Goal: Information Seeking & Learning: Find contact information

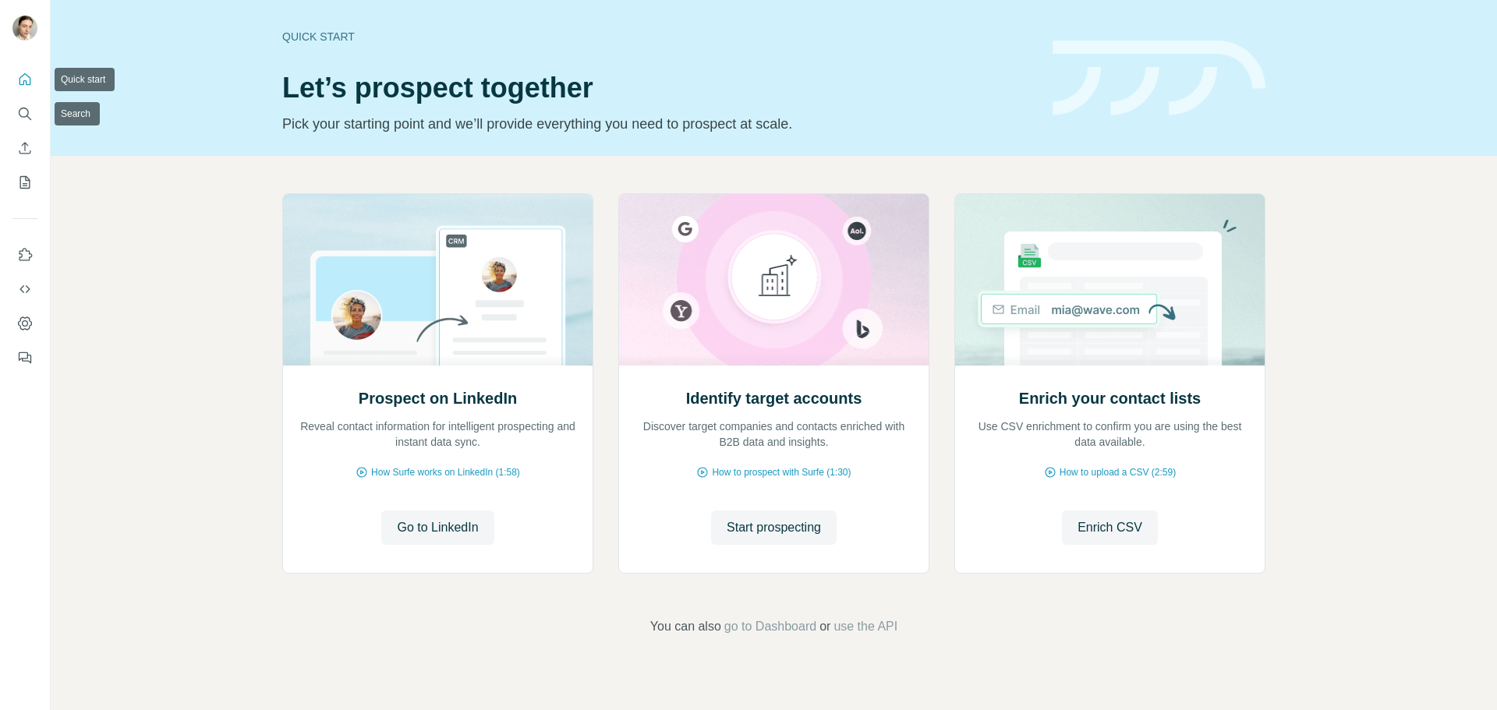
click at [26, 82] on icon "Quick start" at bounding box center [25, 79] width 12 height 12
click at [27, 112] on icon "Search" at bounding box center [25, 114] width 16 height 16
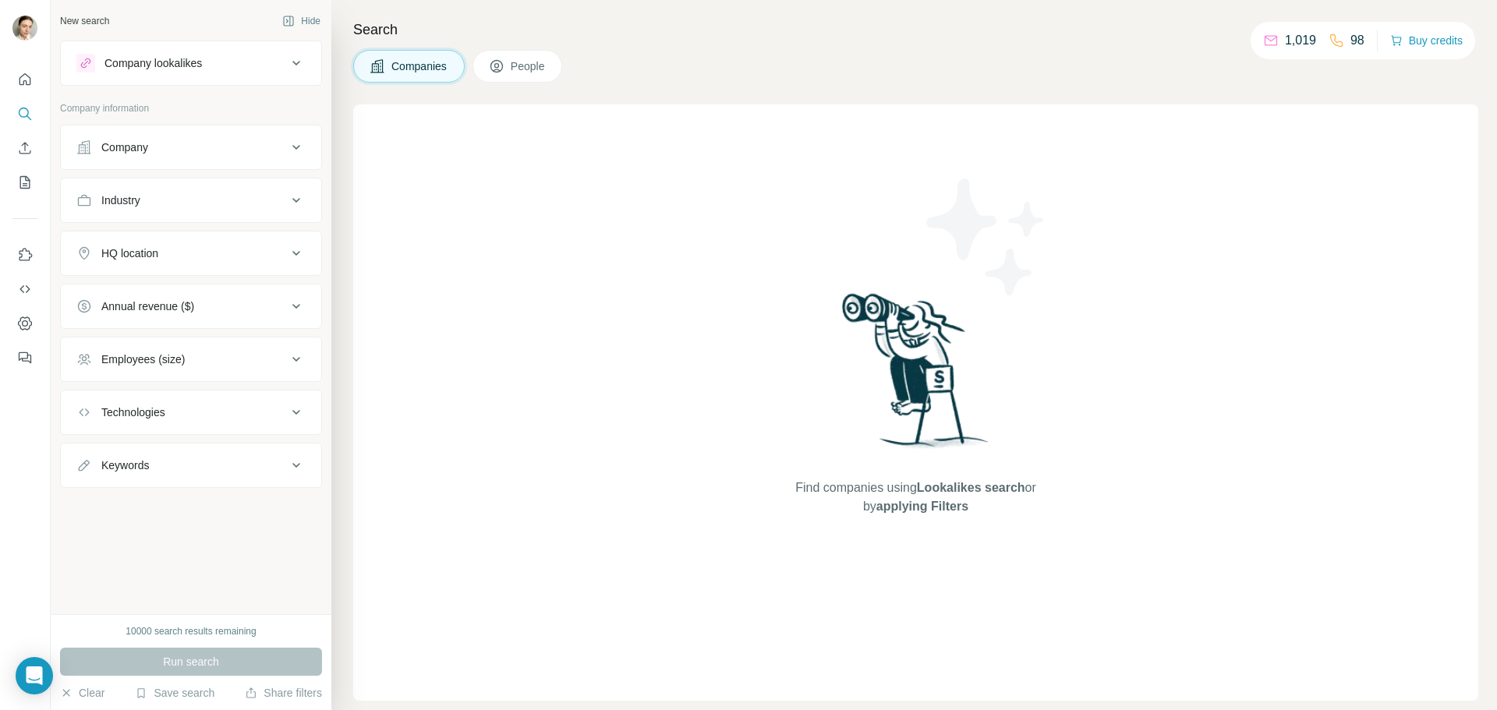
click at [153, 148] on div "Company" at bounding box center [181, 148] width 211 height 16
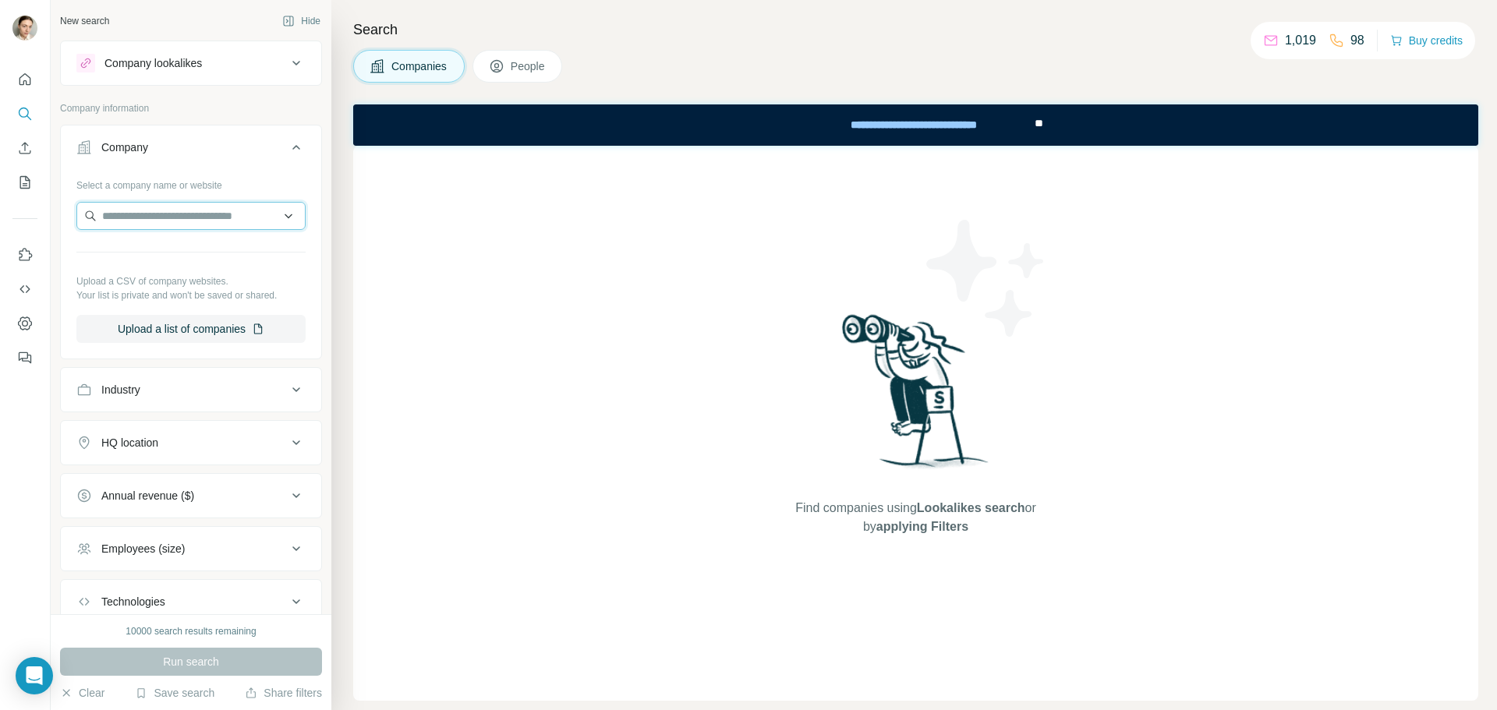
click at [145, 225] on input "text" at bounding box center [190, 216] width 229 height 28
type input "******"
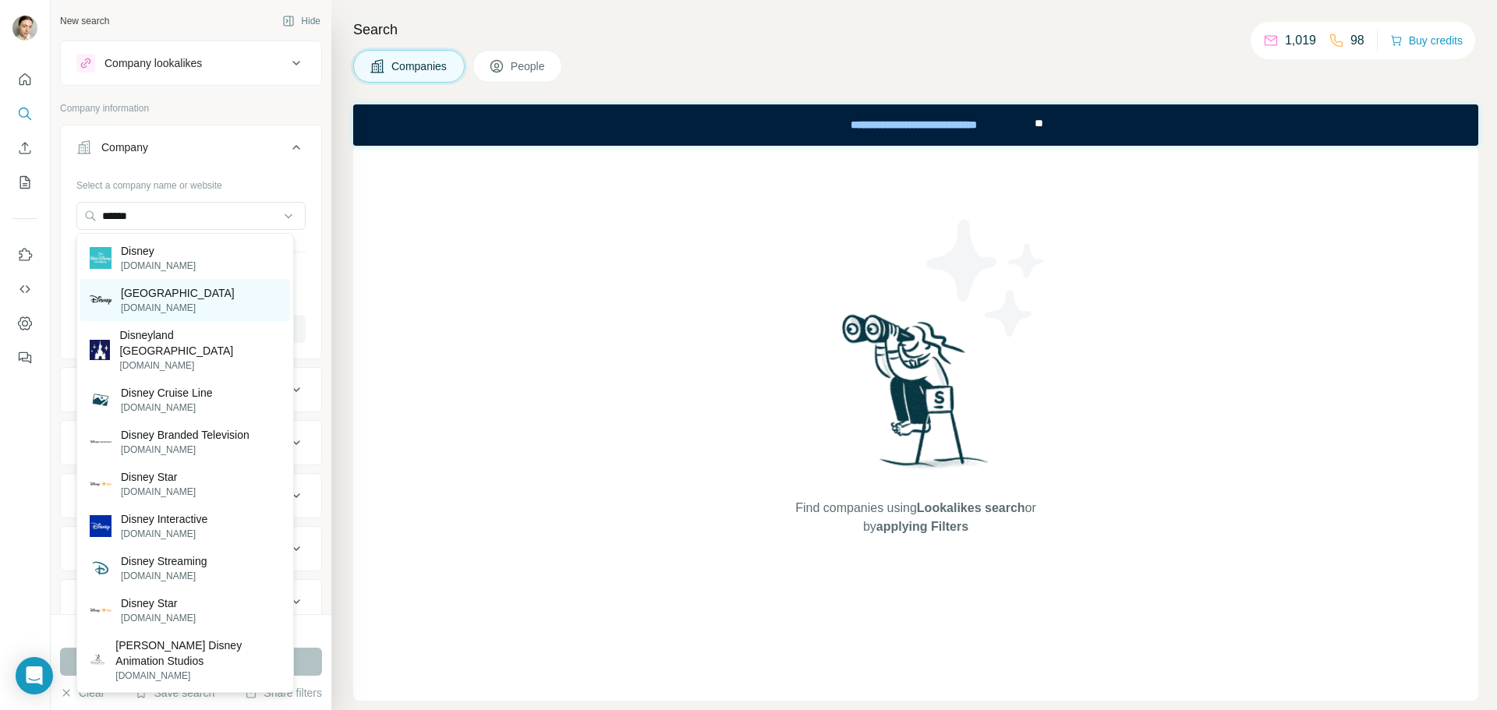
click at [158, 310] on p "[DOMAIN_NAME]" at bounding box center [178, 308] width 114 height 14
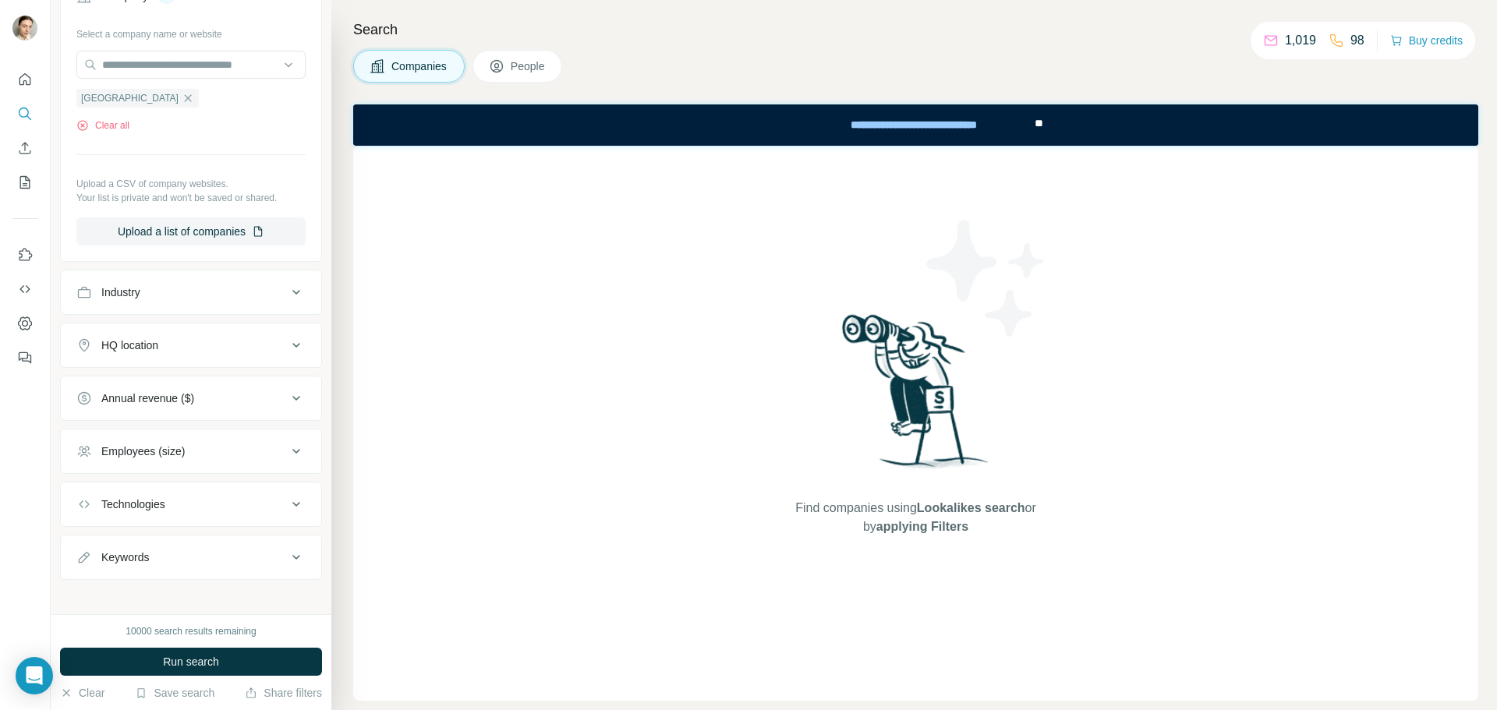
scroll to position [161, 0]
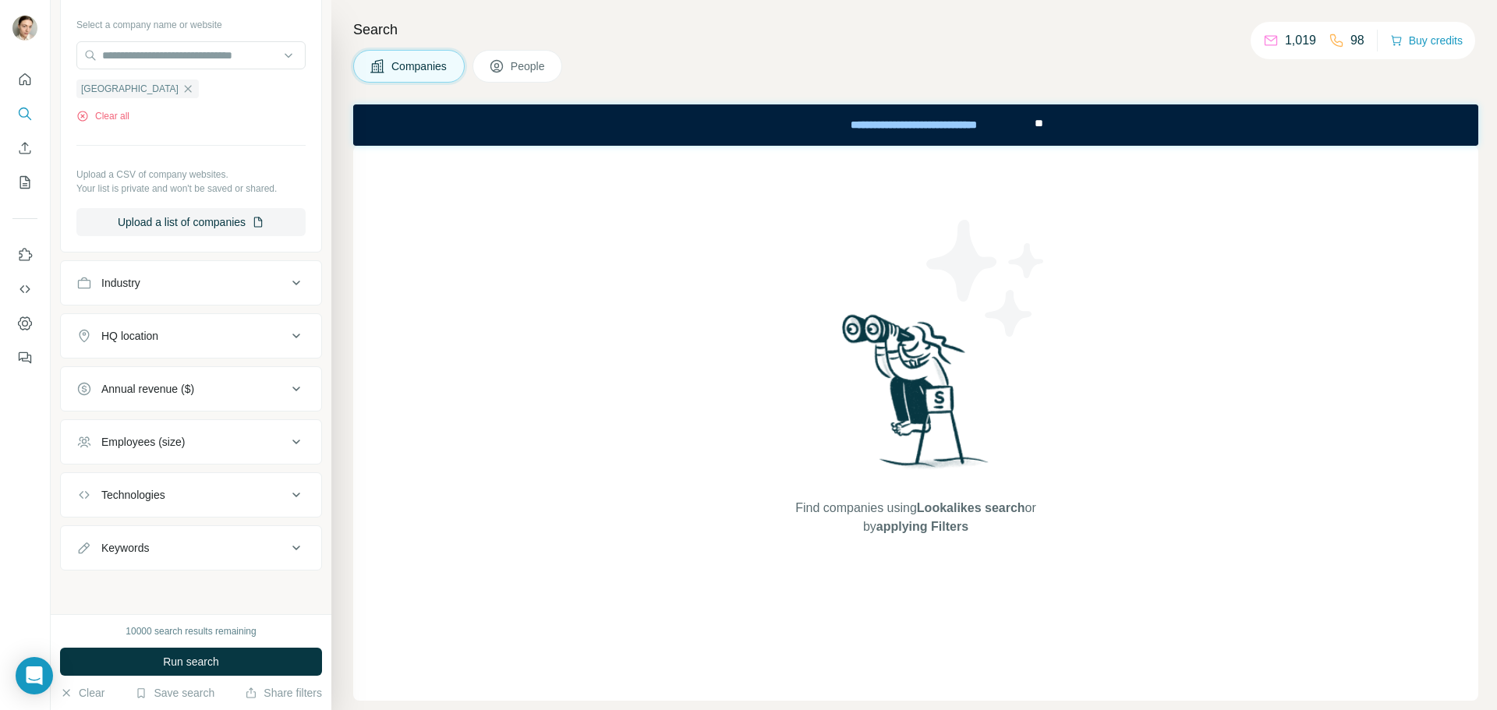
click at [130, 425] on button "Employees (size)" at bounding box center [191, 441] width 260 height 37
click at [132, 439] on div "Employees (size)" at bounding box center [142, 442] width 83 height 16
click at [169, 442] on div "Employees (size)" at bounding box center [142, 442] width 83 height 16
click at [147, 437] on div "Employees (size)" at bounding box center [142, 442] width 83 height 16
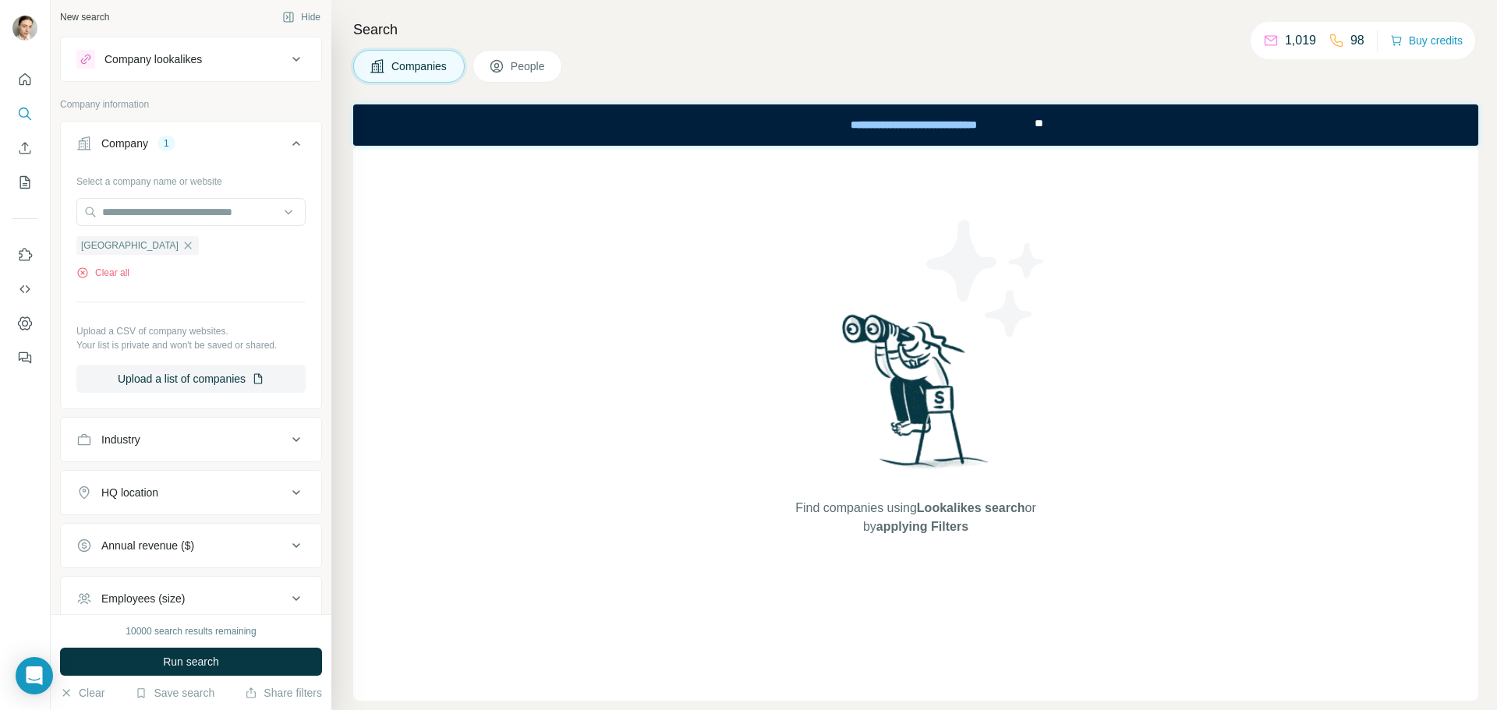
scroll to position [0, 0]
click at [527, 65] on span "People" at bounding box center [529, 66] width 36 height 16
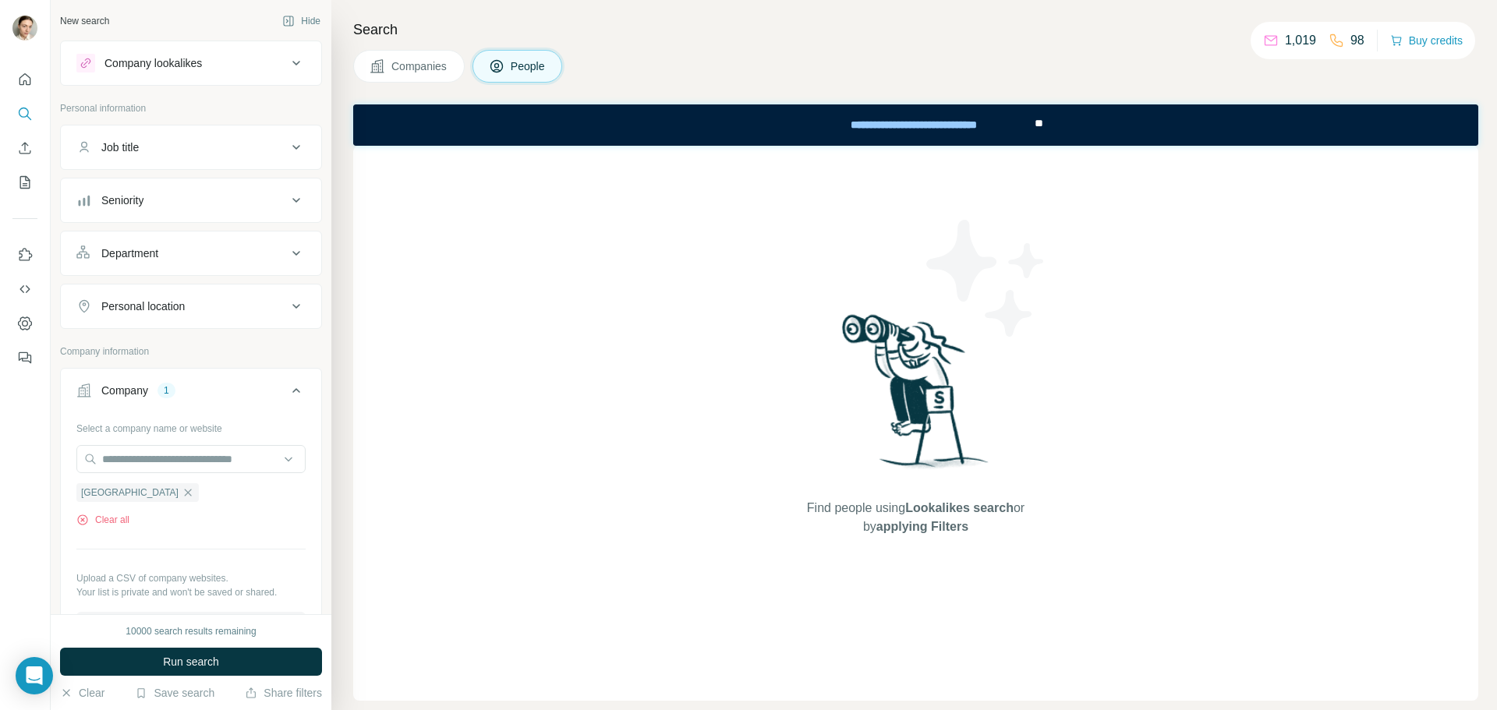
click at [165, 197] on div "Seniority" at bounding box center [181, 201] width 211 height 16
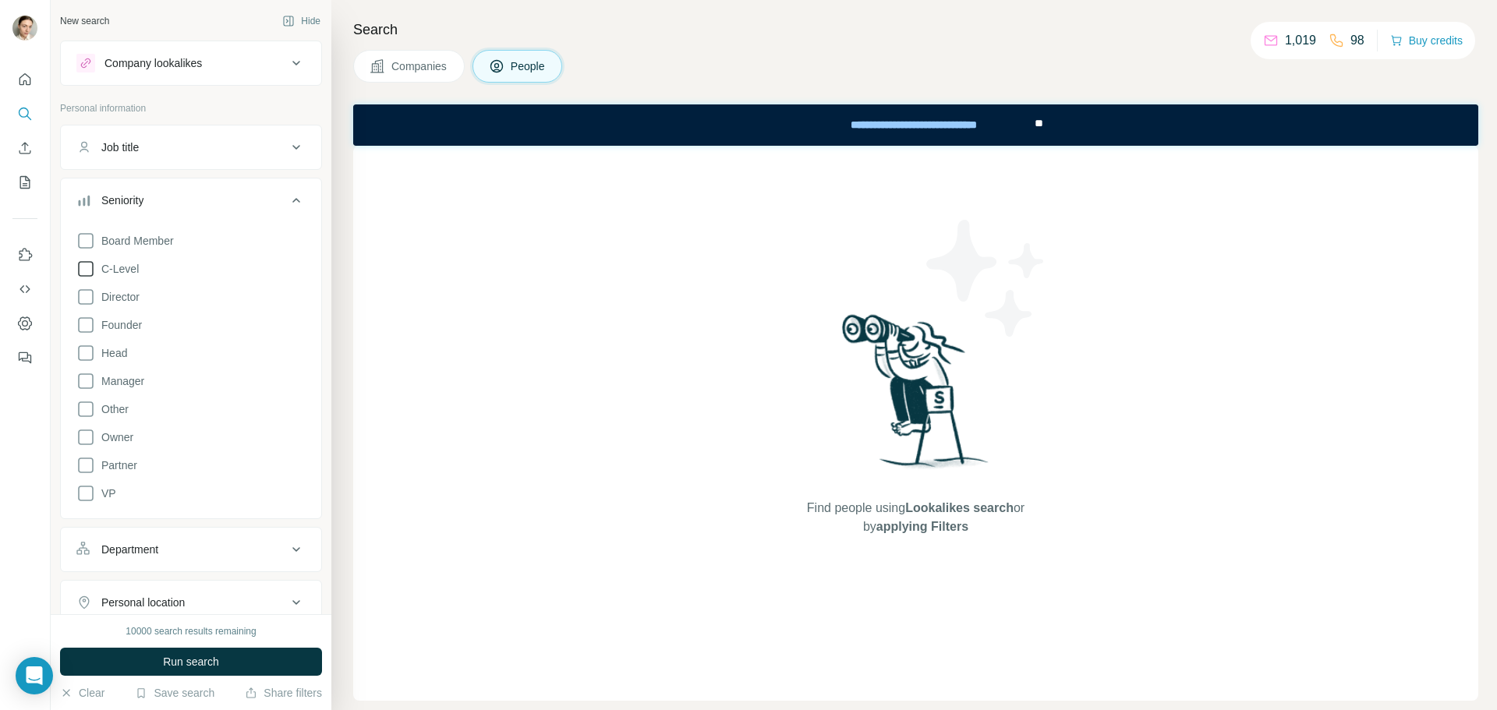
click at [83, 263] on icon at bounding box center [85, 269] width 19 height 19
click at [85, 241] on icon at bounding box center [85, 241] width 19 height 19
click at [78, 302] on icon at bounding box center [85, 297] width 19 height 19
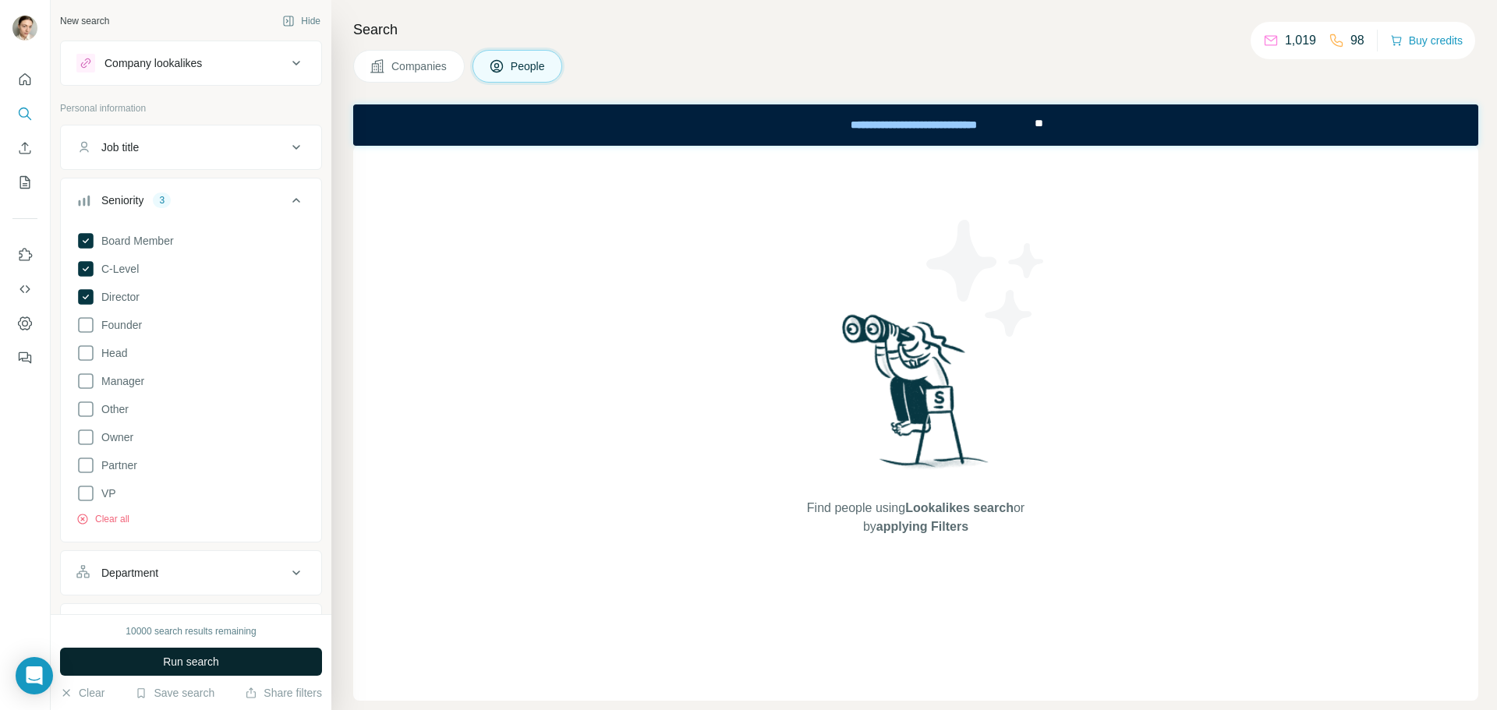
click at [190, 674] on button "Run search" at bounding box center [191, 662] width 262 height 28
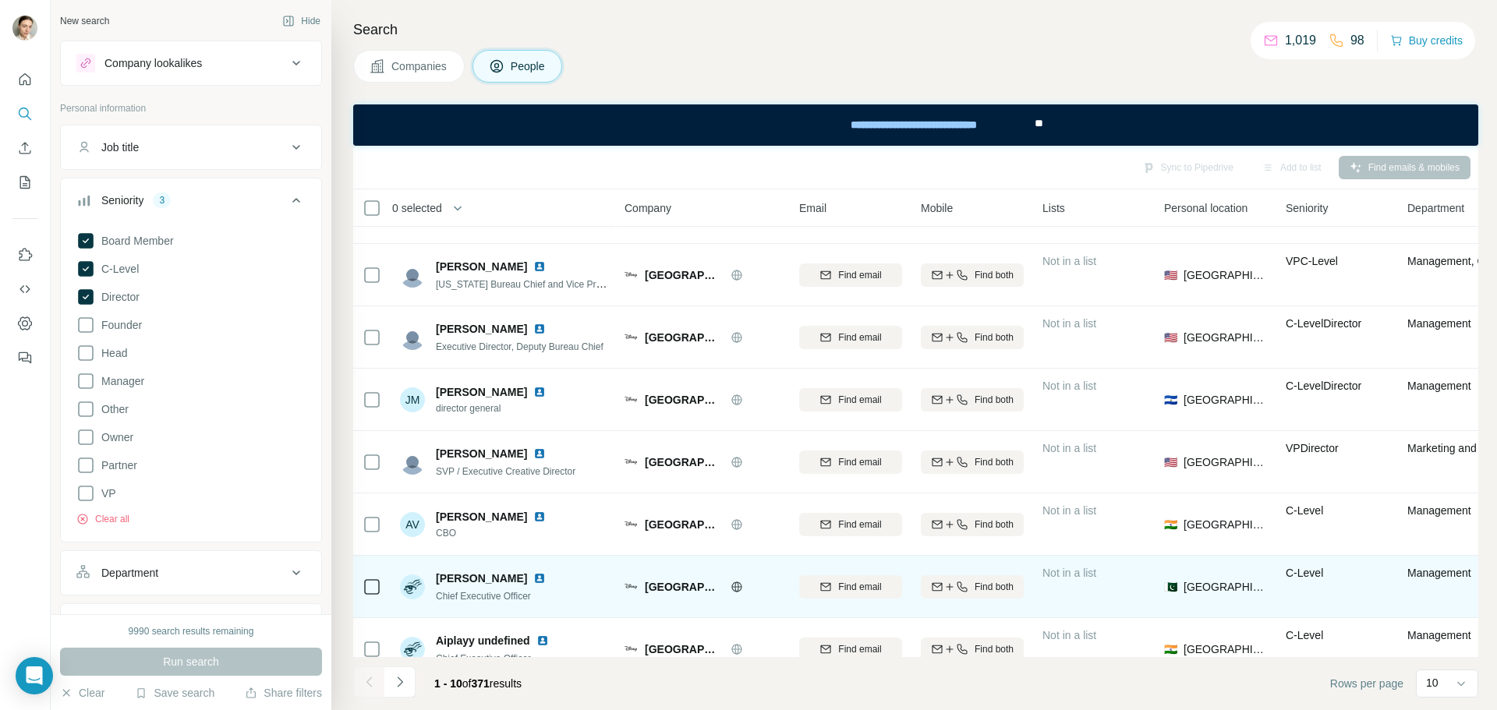
scroll to position [78, 0]
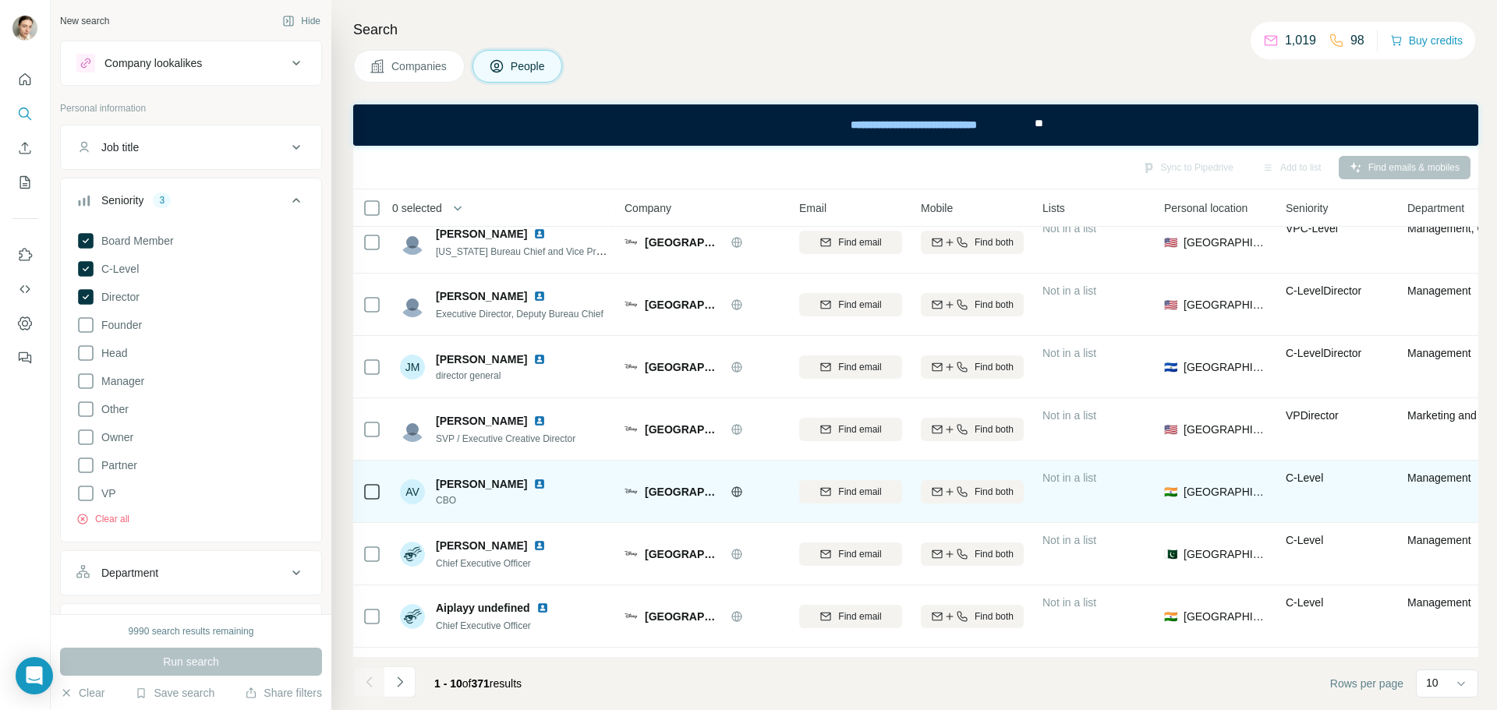
click at [533, 483] on img at bounding box center [539, 484] width 12 height 12
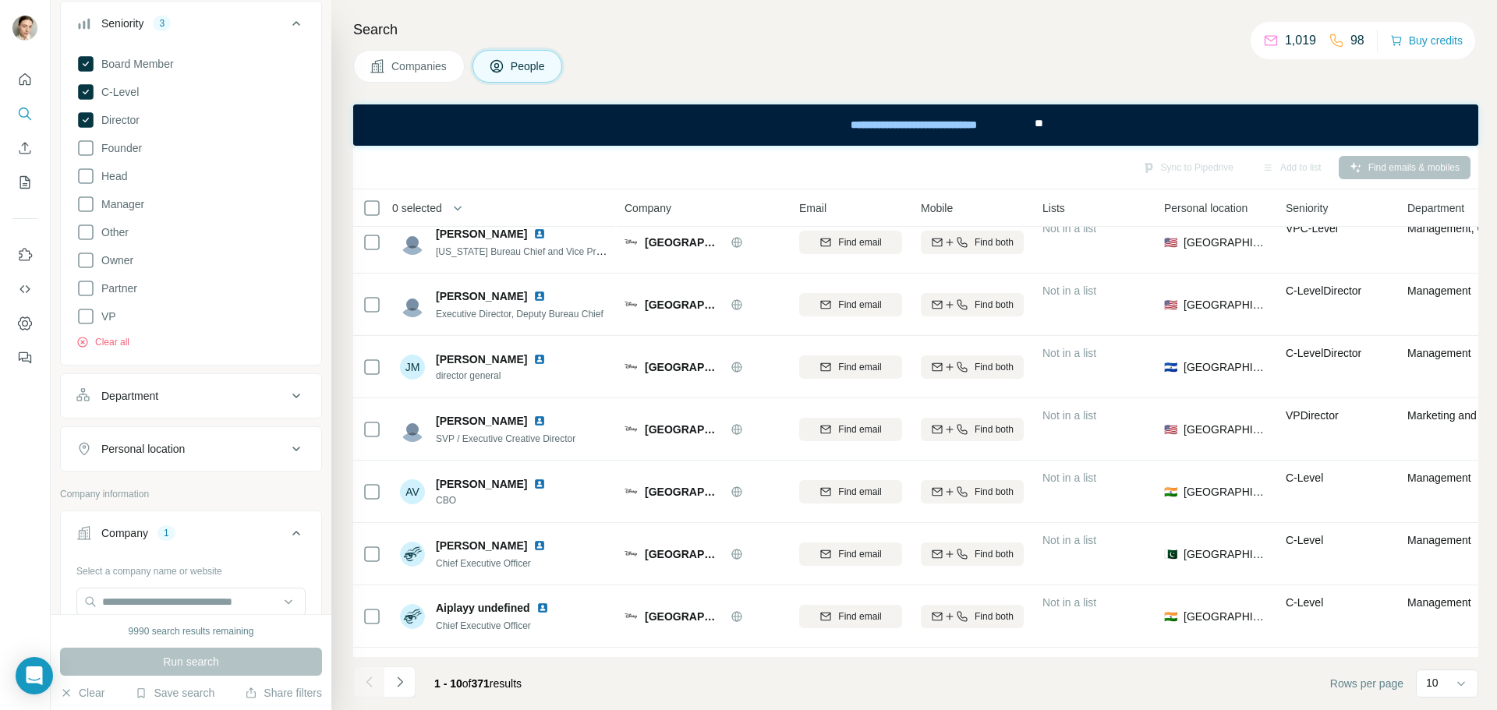
scroll to position [468, 0]
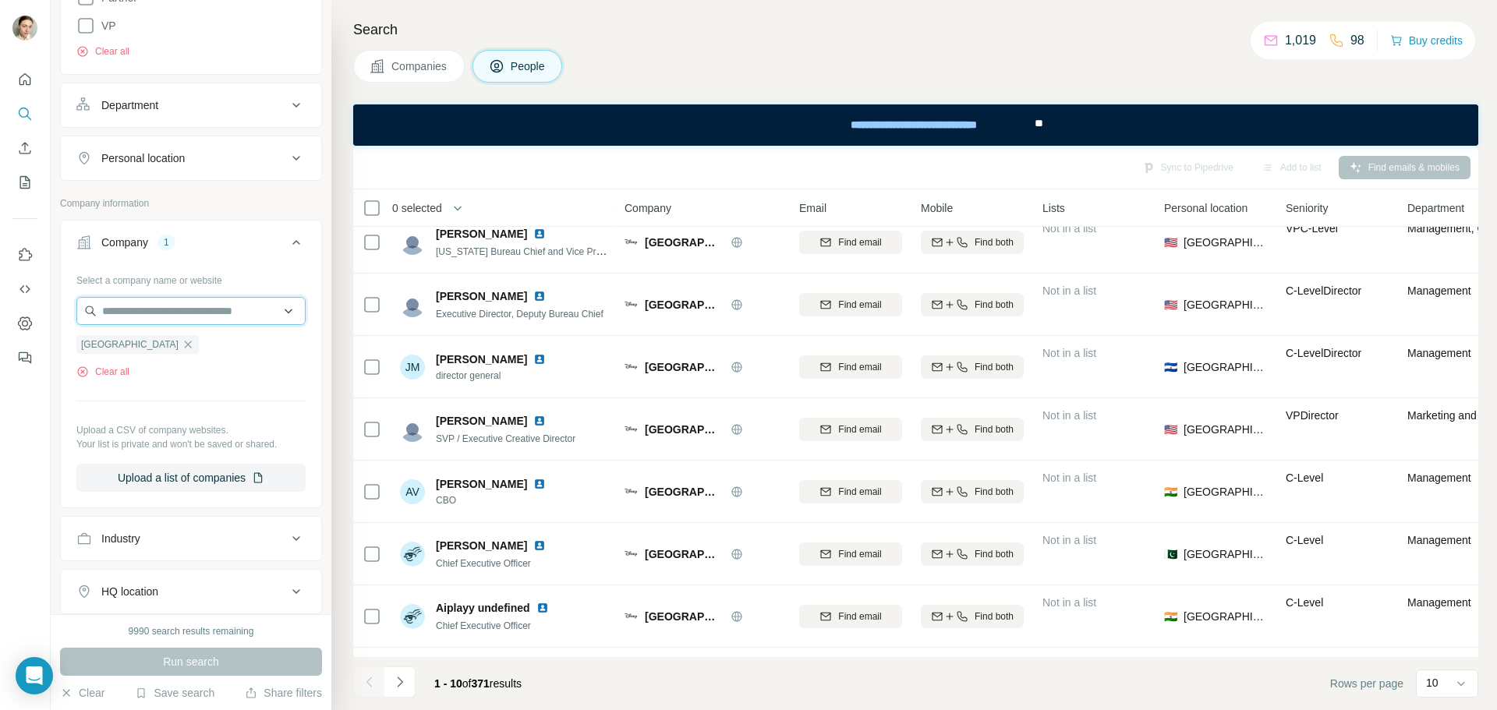
click at [142, 317] on input "text" at bounding box center [190, 311] width 229 height 28
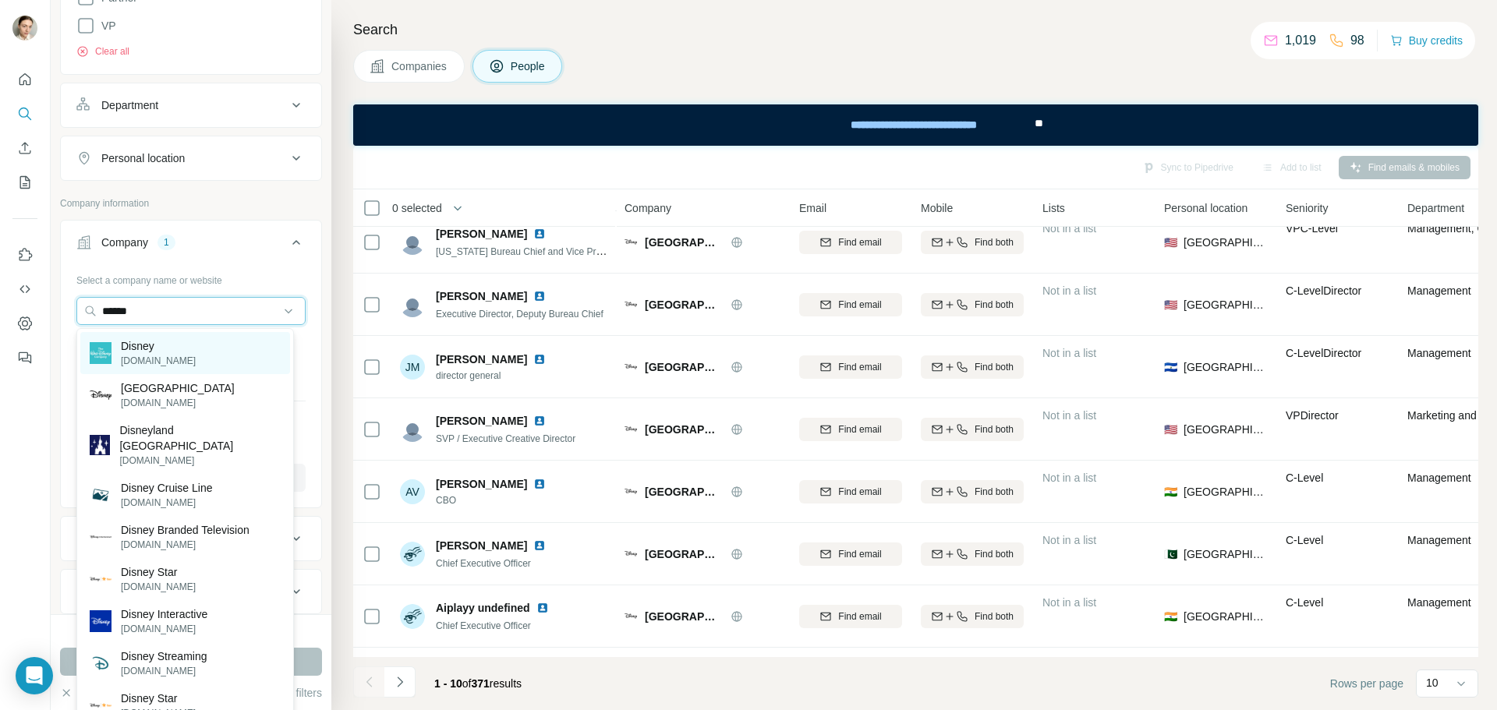
type input "******"
click at [167, 344] on p "Disney" at bounding box center [158, 346] width 75 height 16
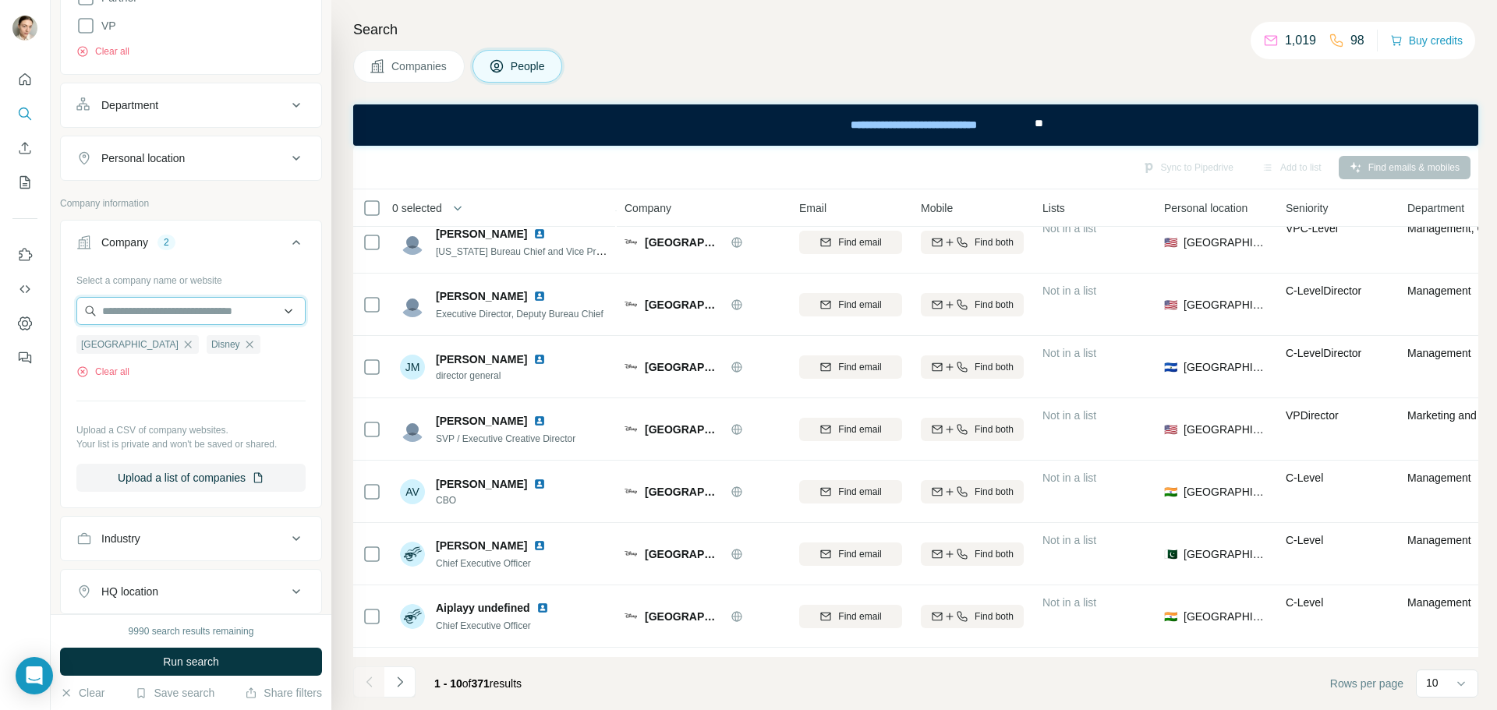
click at [140, 311] on input "text" at bounding box center [190, 311] width 229 height 28
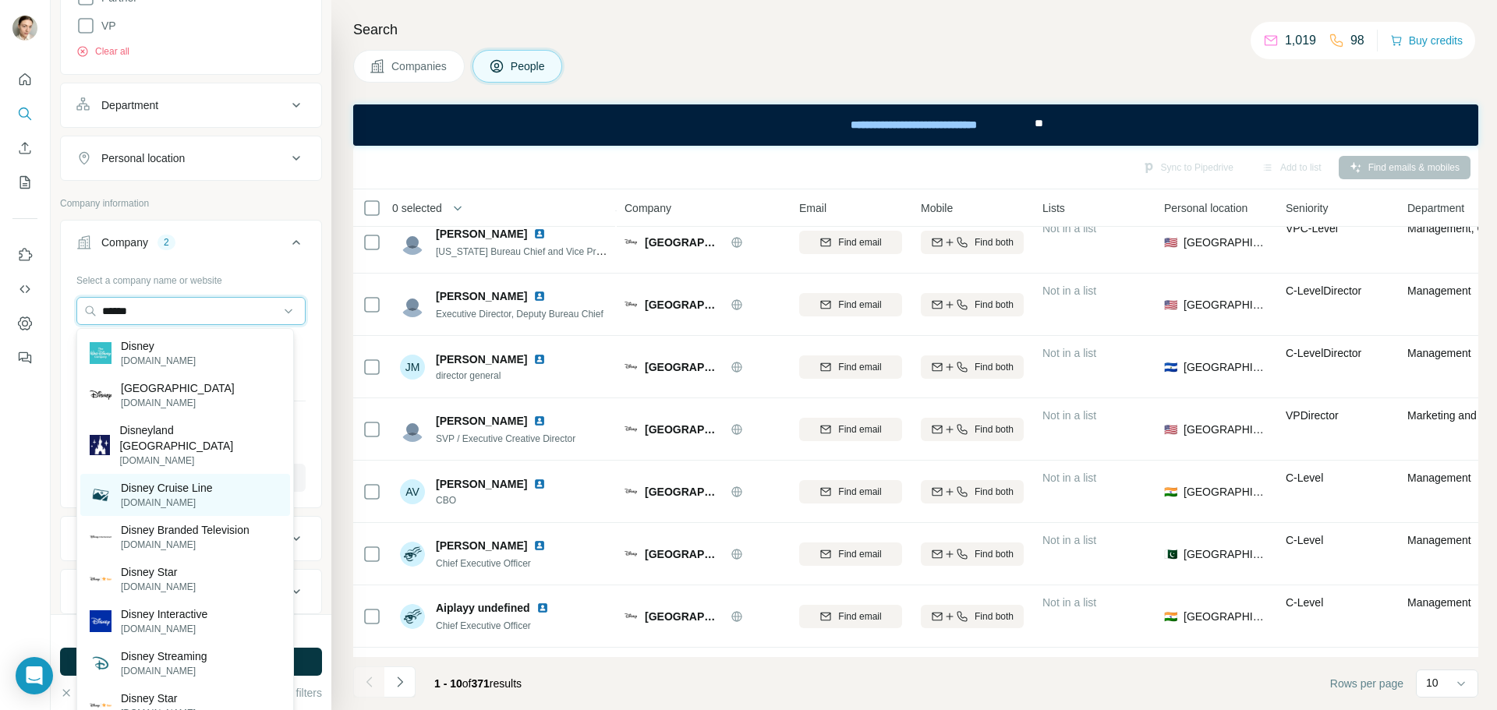
type input "******"
click at [180, 480] on p "Disney Cruise Line" at bounding box center [167, 488] width 92 height 16
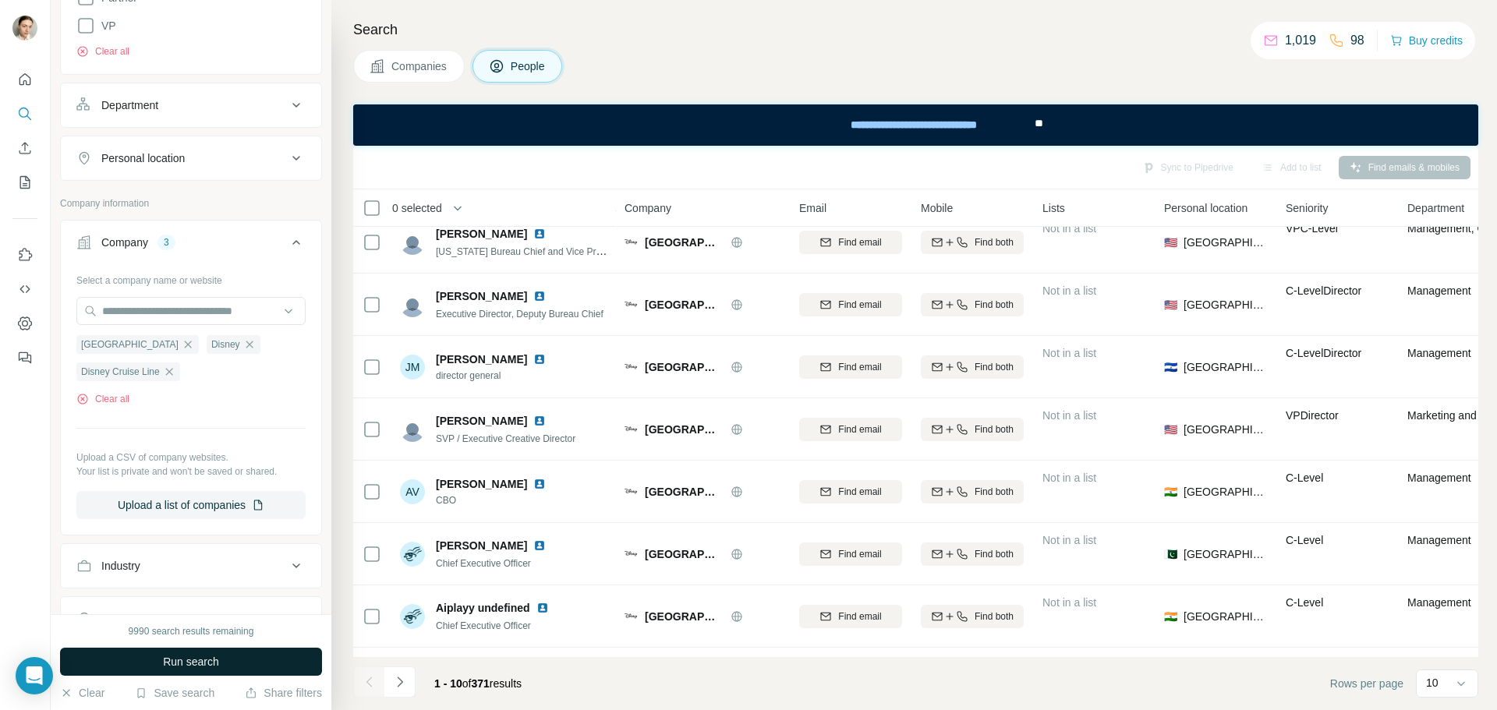
click at [260, 661] on button "Run search" at bounding box center [191, 662] width 262 height 28
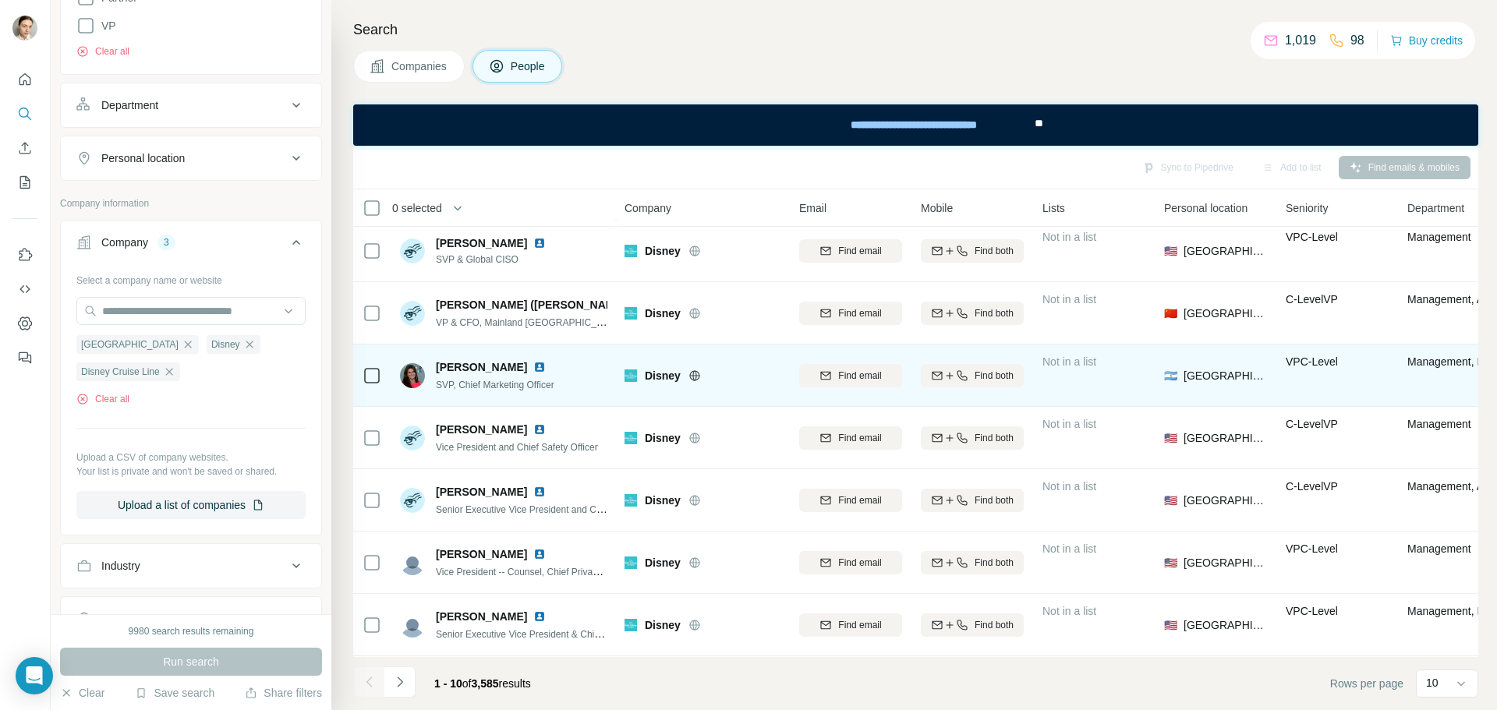
scroll to position [201, 0]
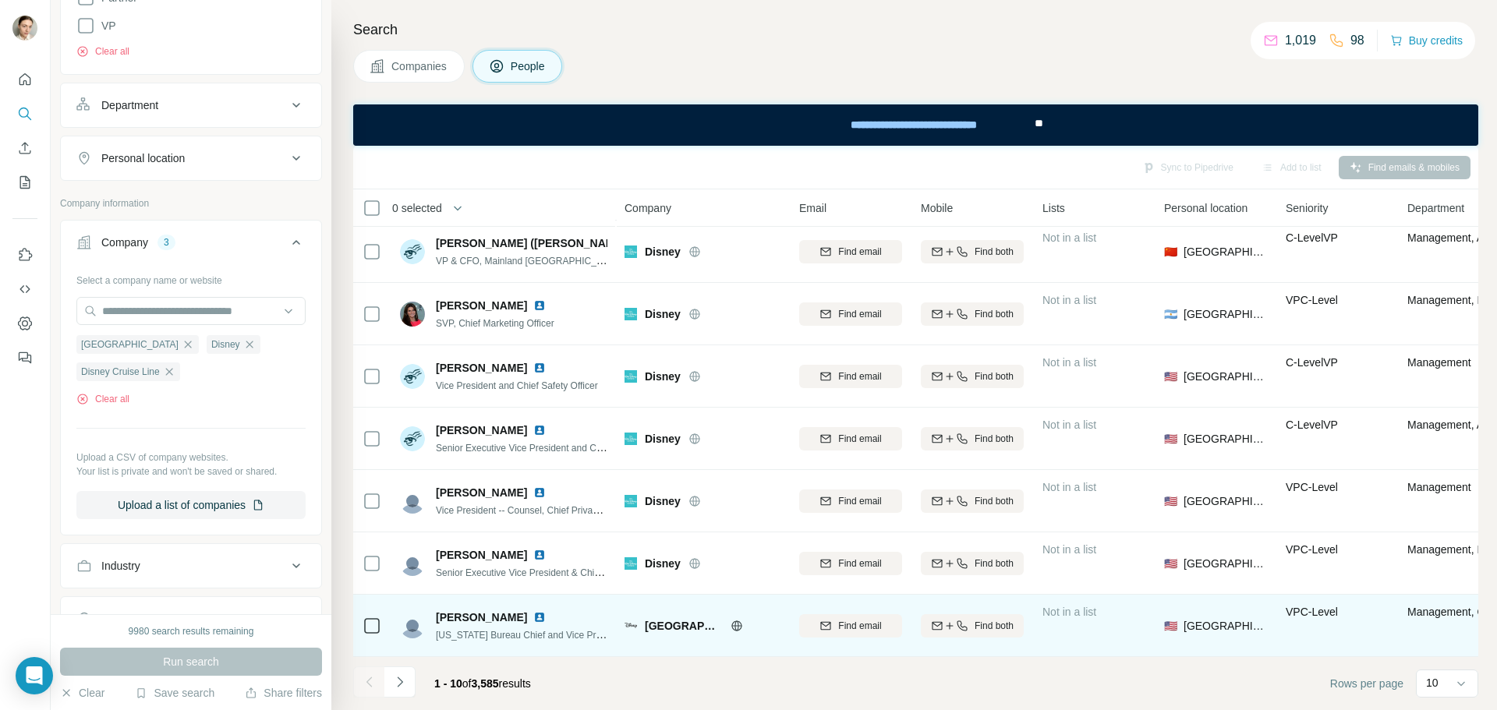
click at [533, 611] on img at bounding box center [539, 617] width 12 height 12
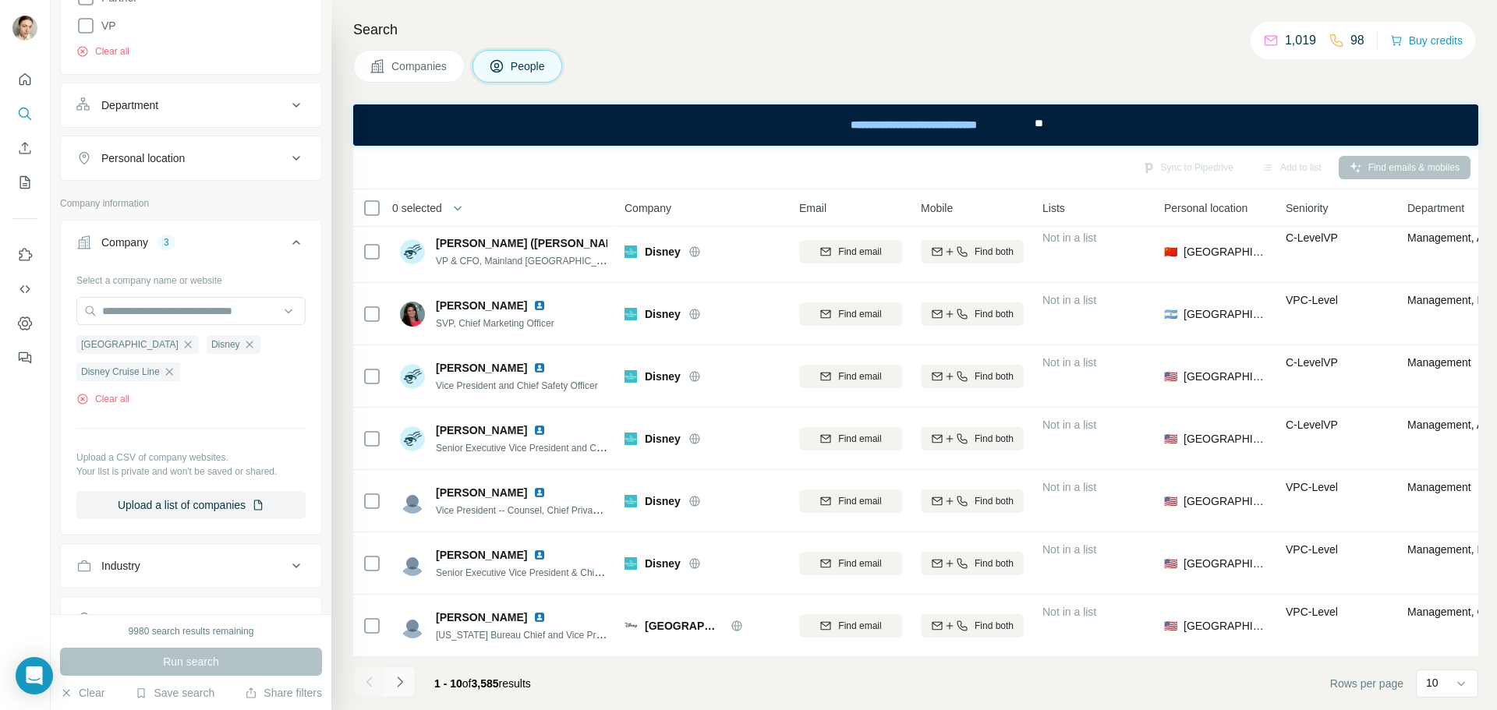
click at [409, 680] on button "Navigate to next page" at bounding box center [399, 682] width 31 height 31
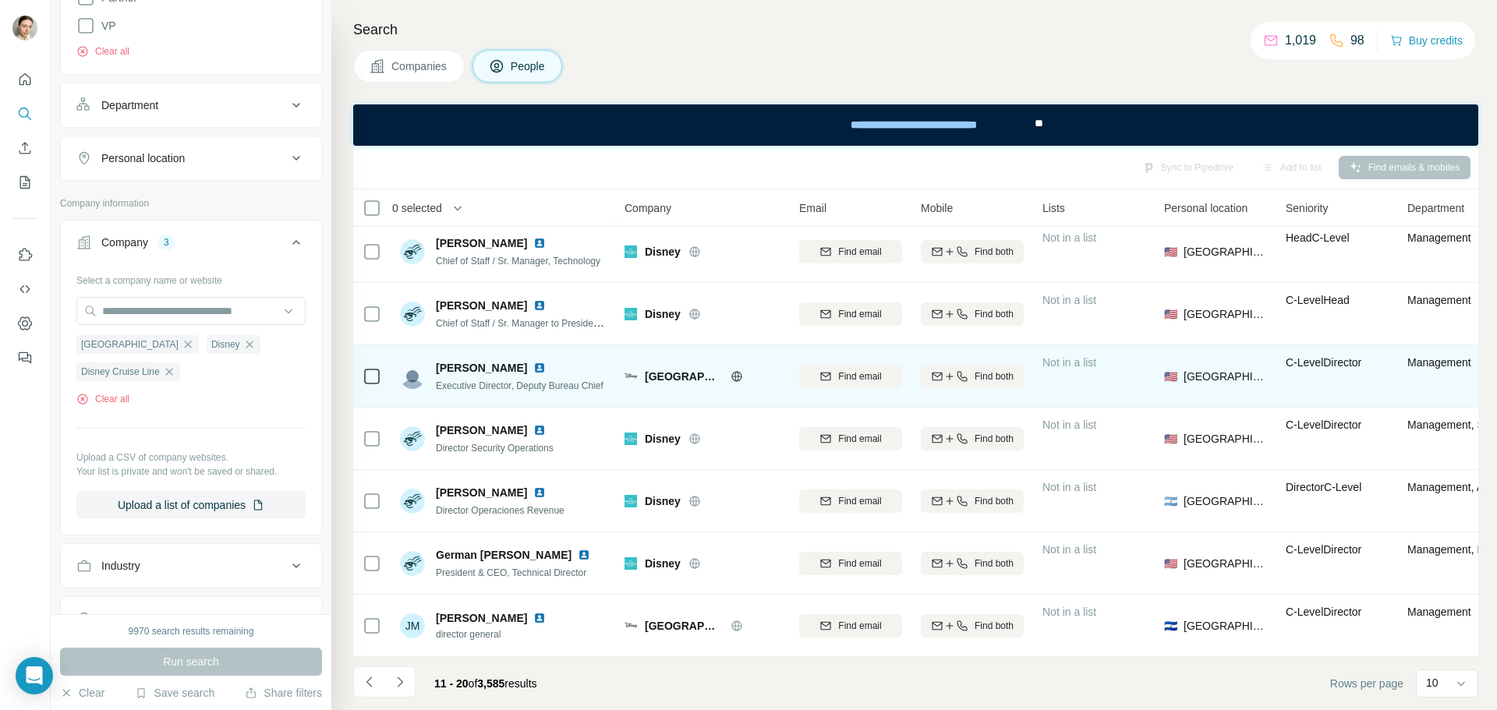
click at [533, 362] on div at bounding box center [542, 368] width 19 height 12
click at [533, 362] on img at bounding box center [539, 368] width 12 height 12
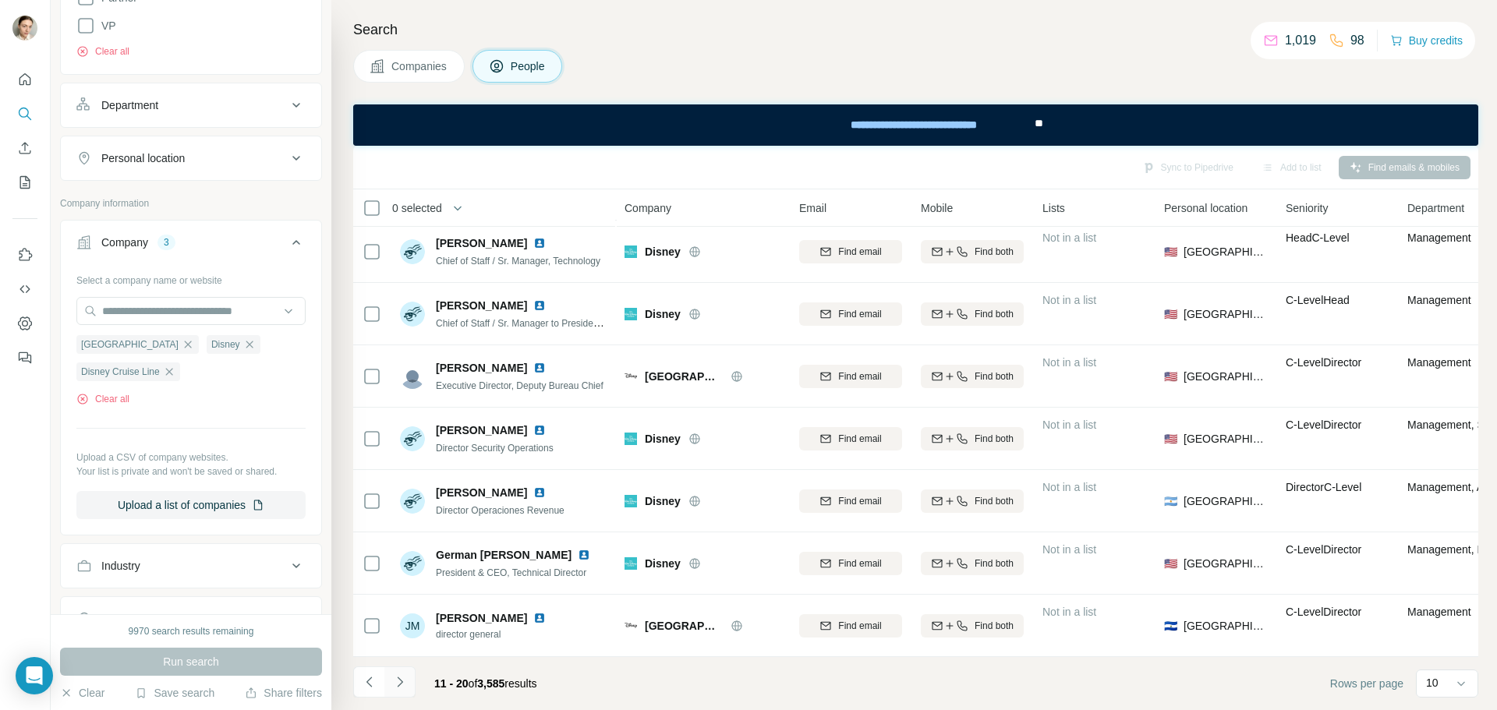
click at [409, 683] on button "Navigate to next page" at bounding box center [399, 682] width 31 height 31
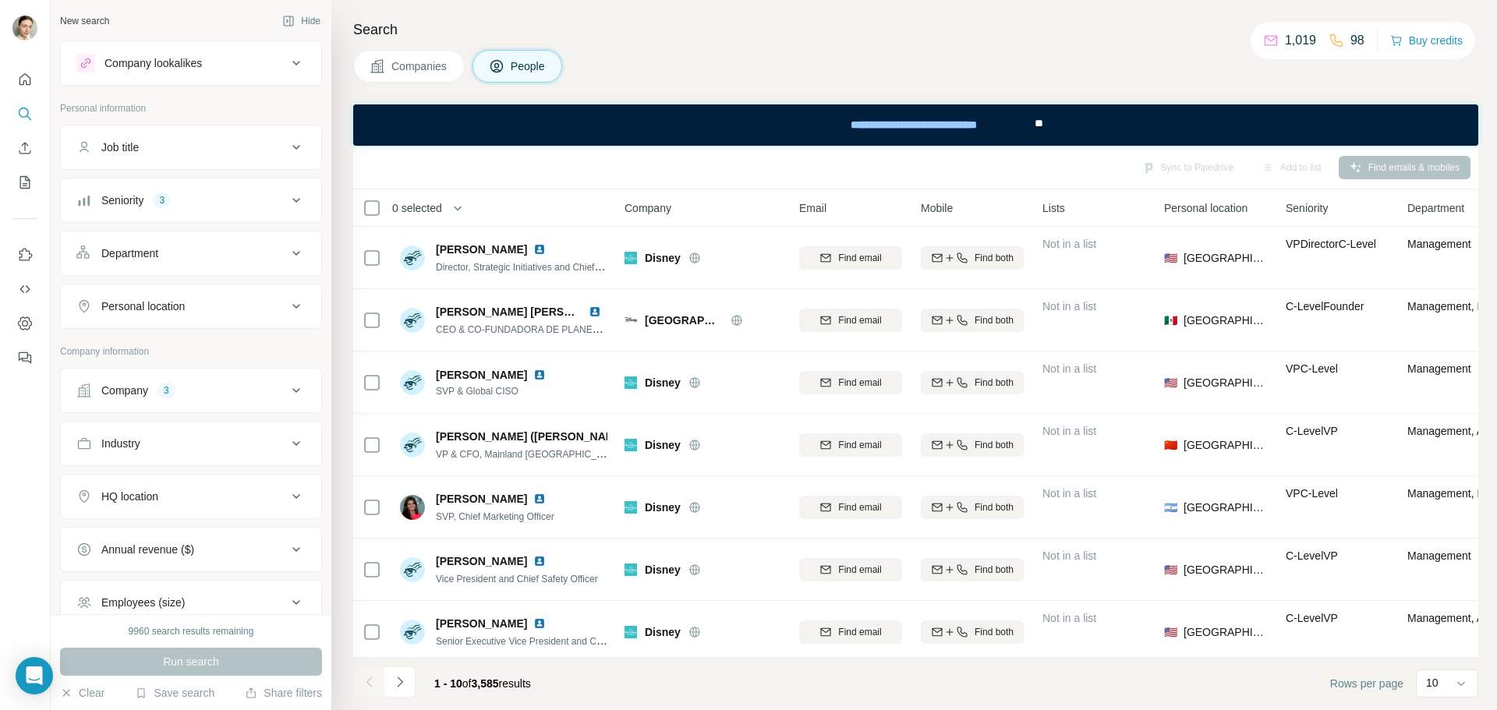
drag, startPoint x: 609, startPoint y: 604, endPoint x: 579, endPoint y: 161, distance: 444.8
click at [579, 161] on div "Sync to Pipedrive Add to list Find emails & mobiles" at bounding box center [916, 167] width 1110 height 27
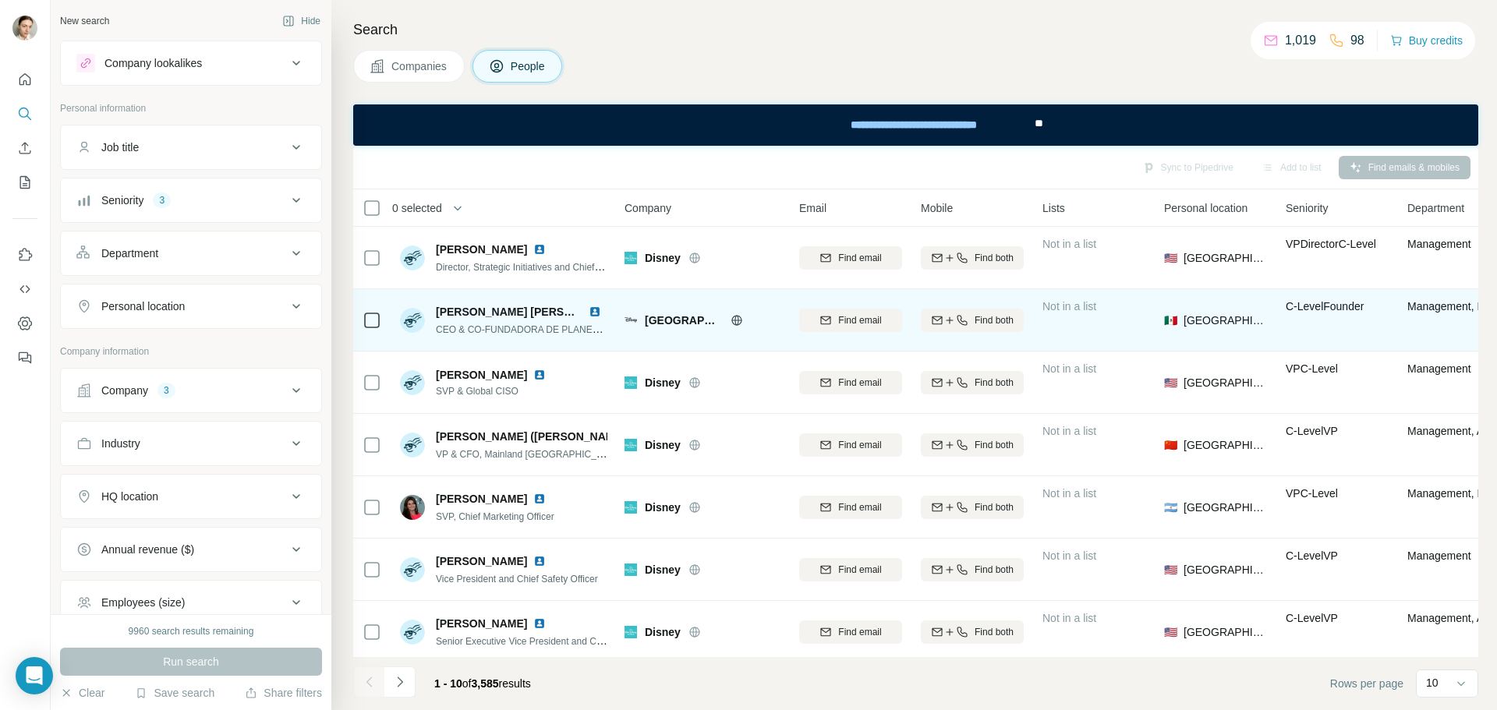
click at [597, 310] on img at bounding box center [595, 312] width 12 height 12
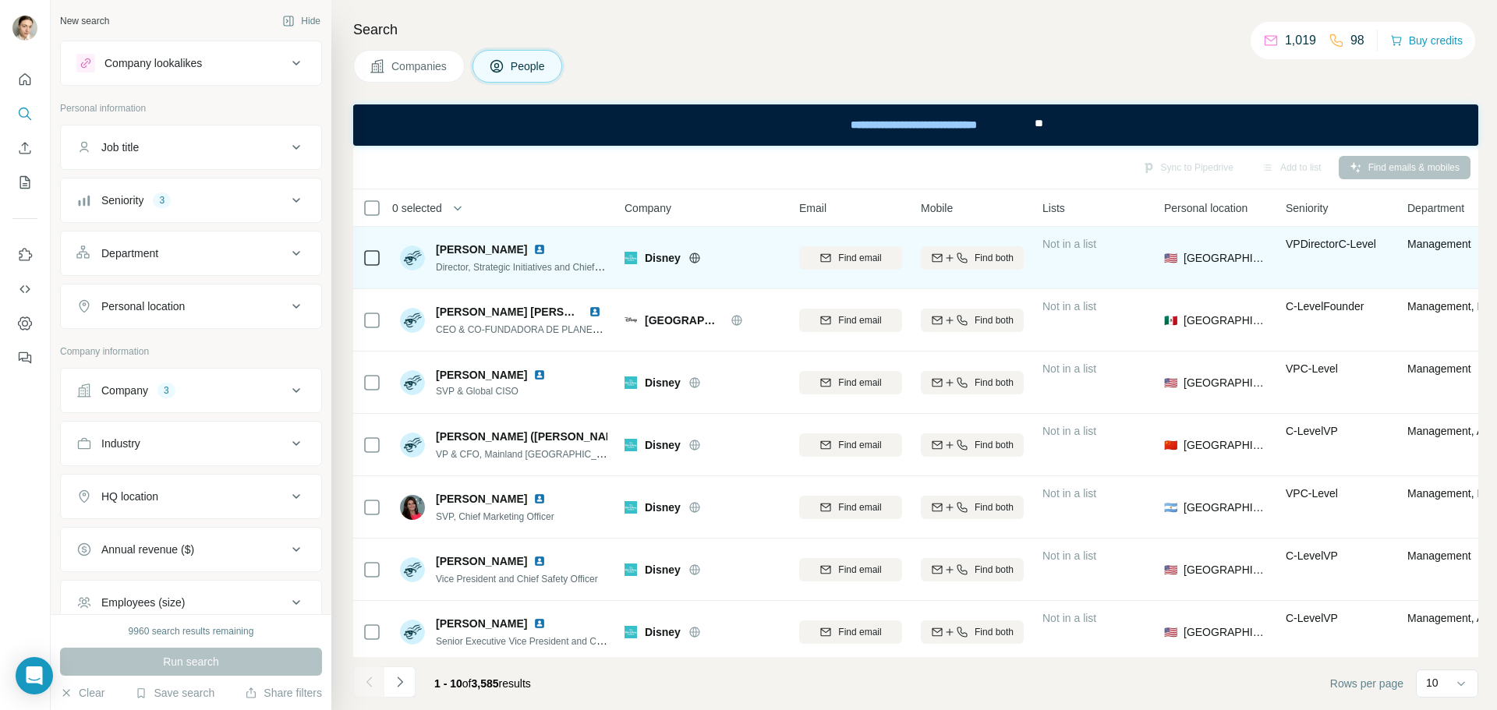
click at [519, 247] on div "[PERSON_NAME]" at bounding box center [522, 250] width 172 height 16
click at [533, 246] on img at bounding box center [539, 249] width 12 height 12
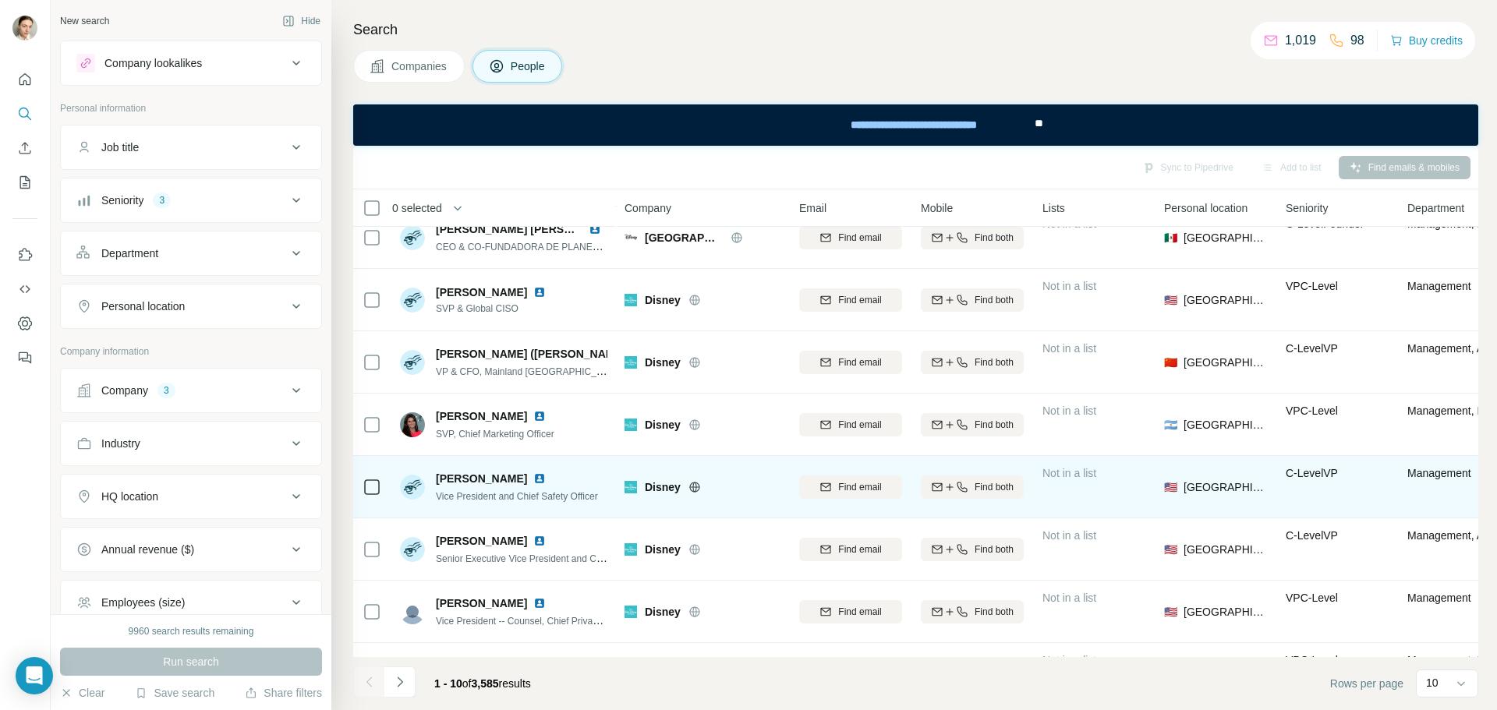
scroll to position [201, 0]
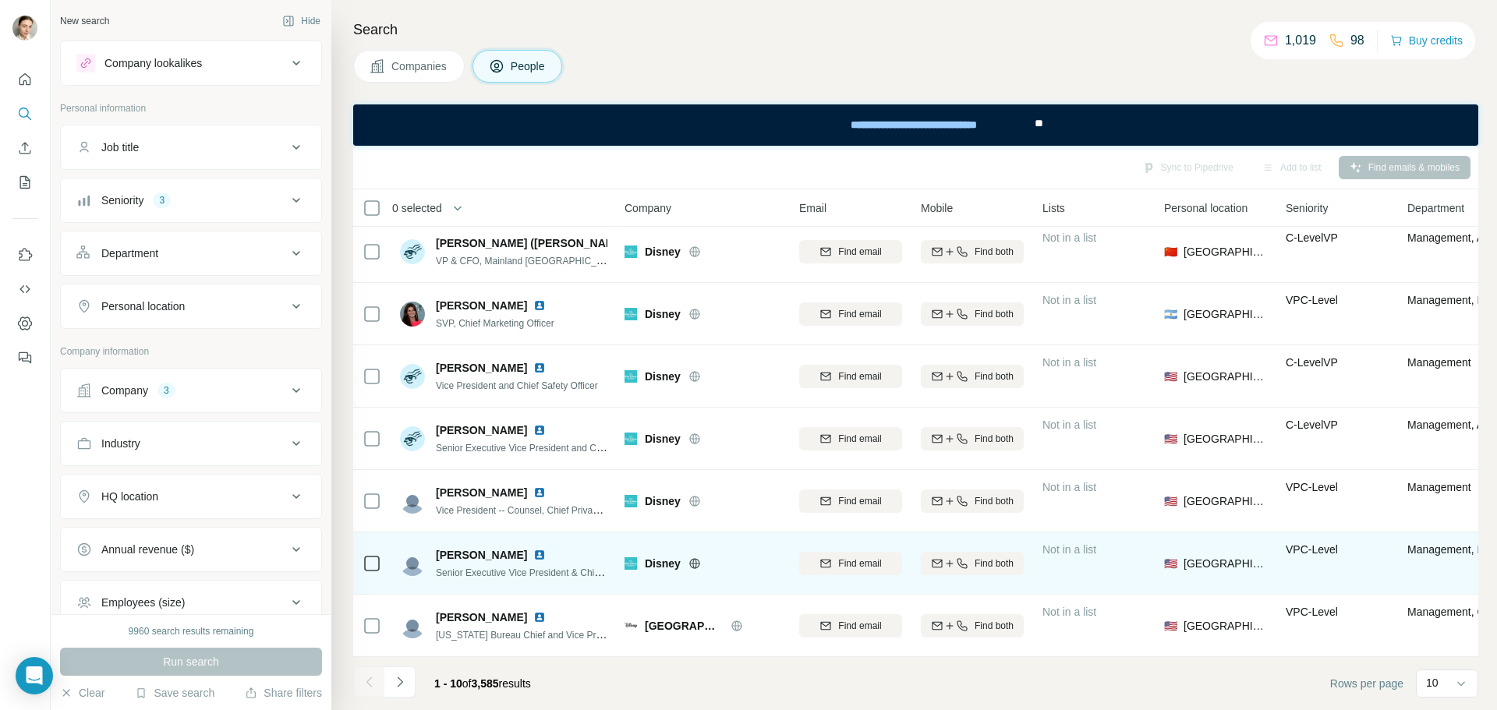
click at [546, 551] on img at bounding box center [539, 555] width 12 height 12
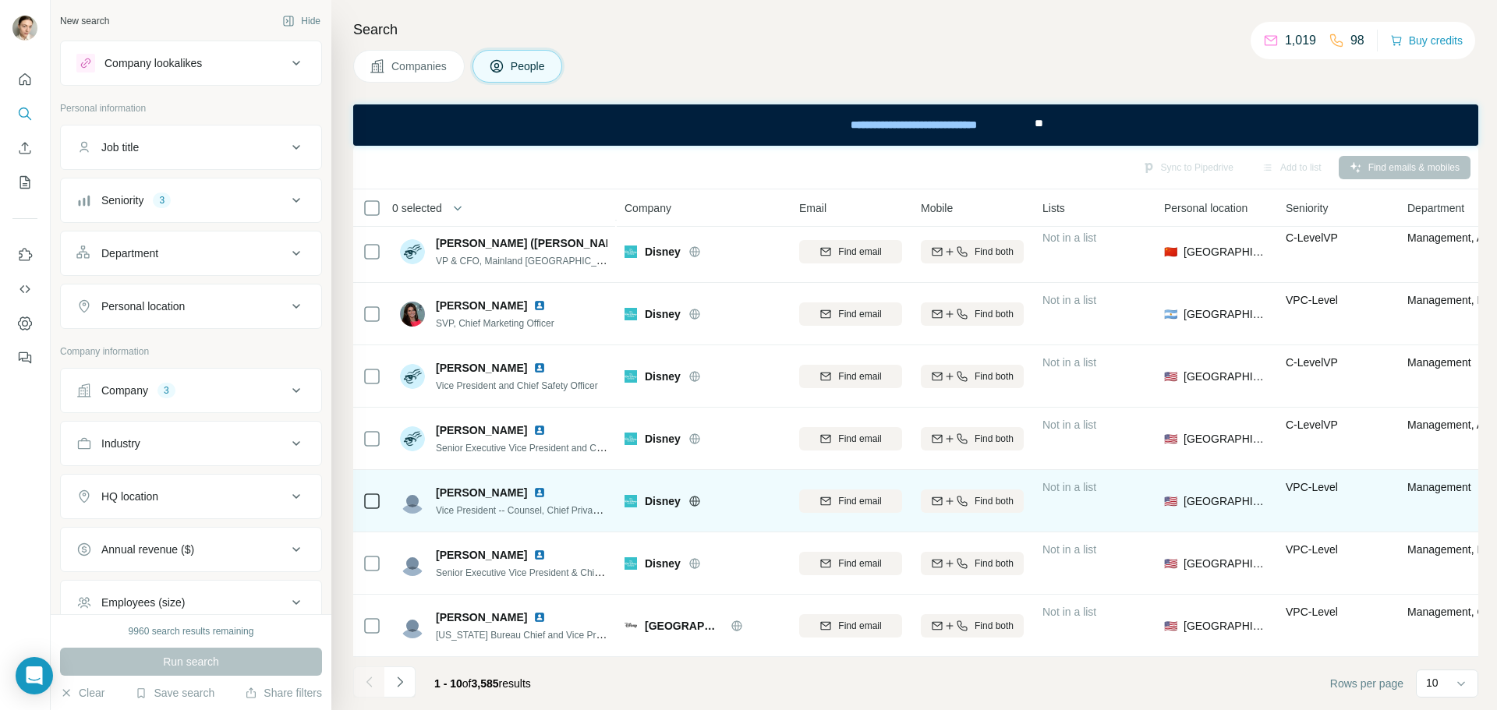
click at [533, 487] on img at bounding box center [539, 493] width 12 height 12
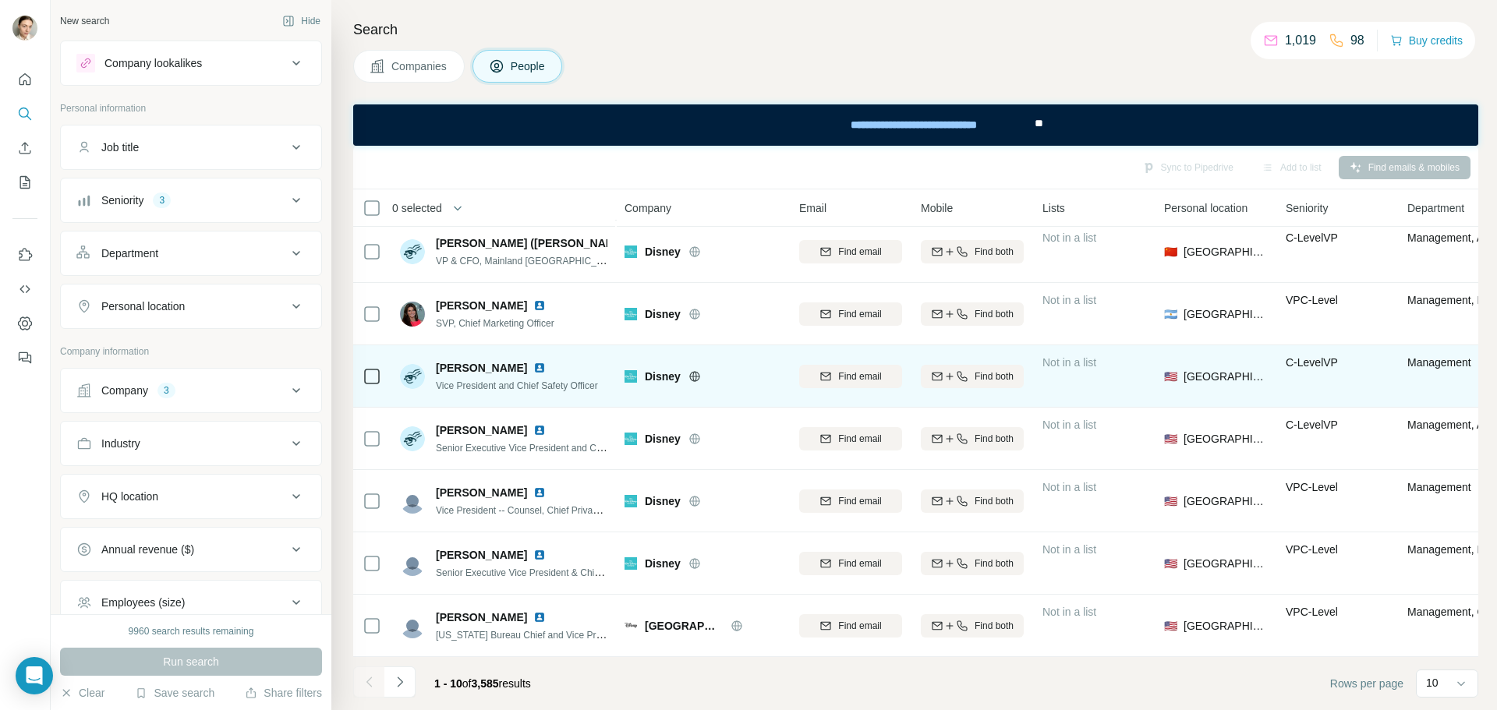
click at [533, 362] on img at bounding box center [539, 368] width 12 height 12
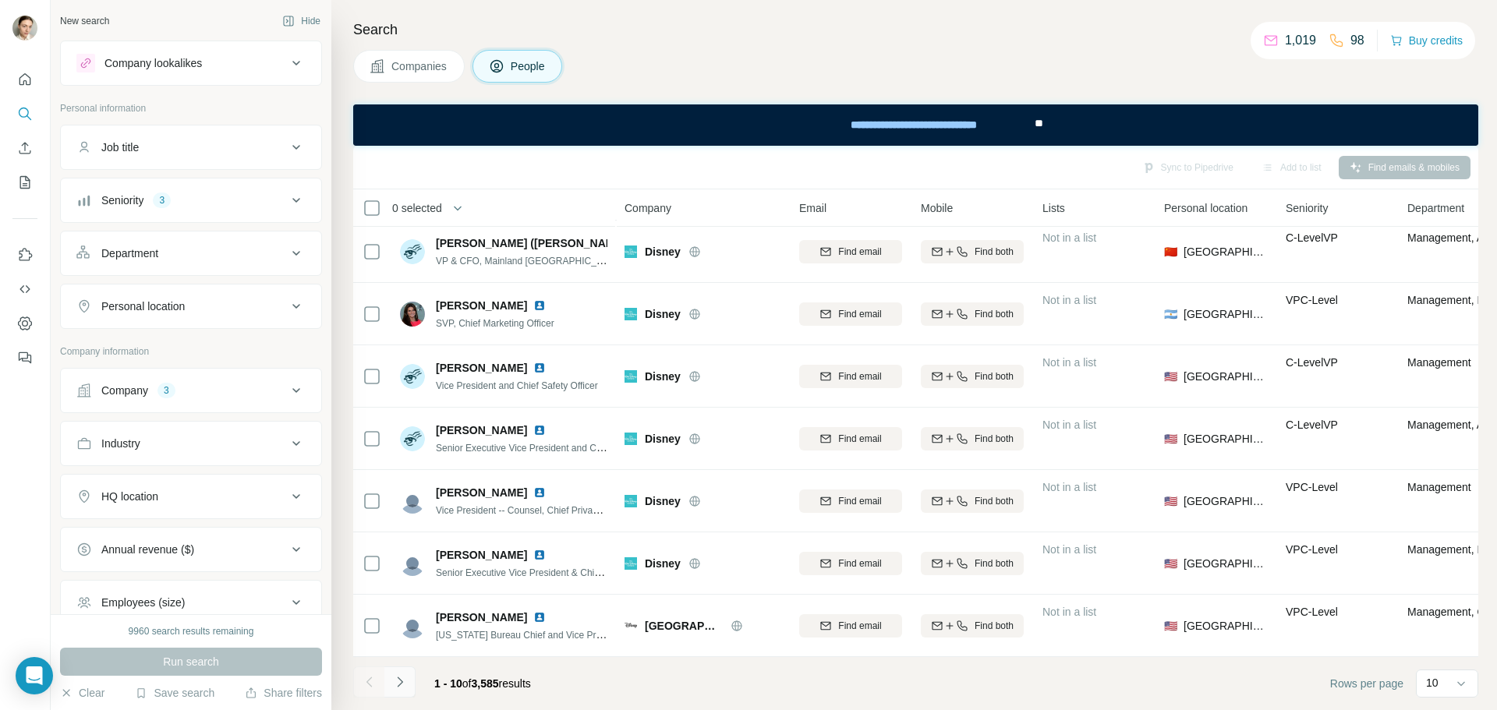
click at [408, 684] on button "Navigate to next page" at bounding box center [399, 682] width 31 height 31
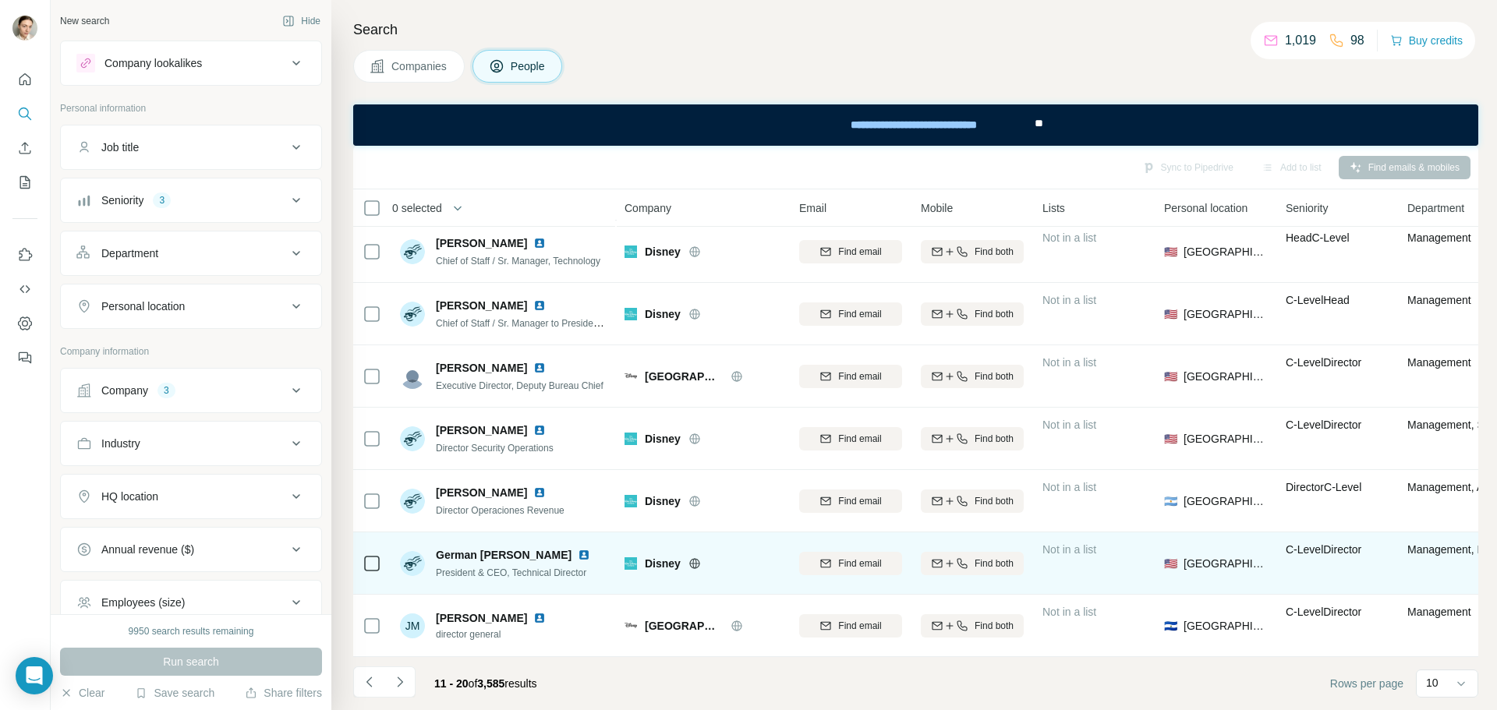
click at [578, 549] on img at bounding box center [584, 555] width 12 height 12
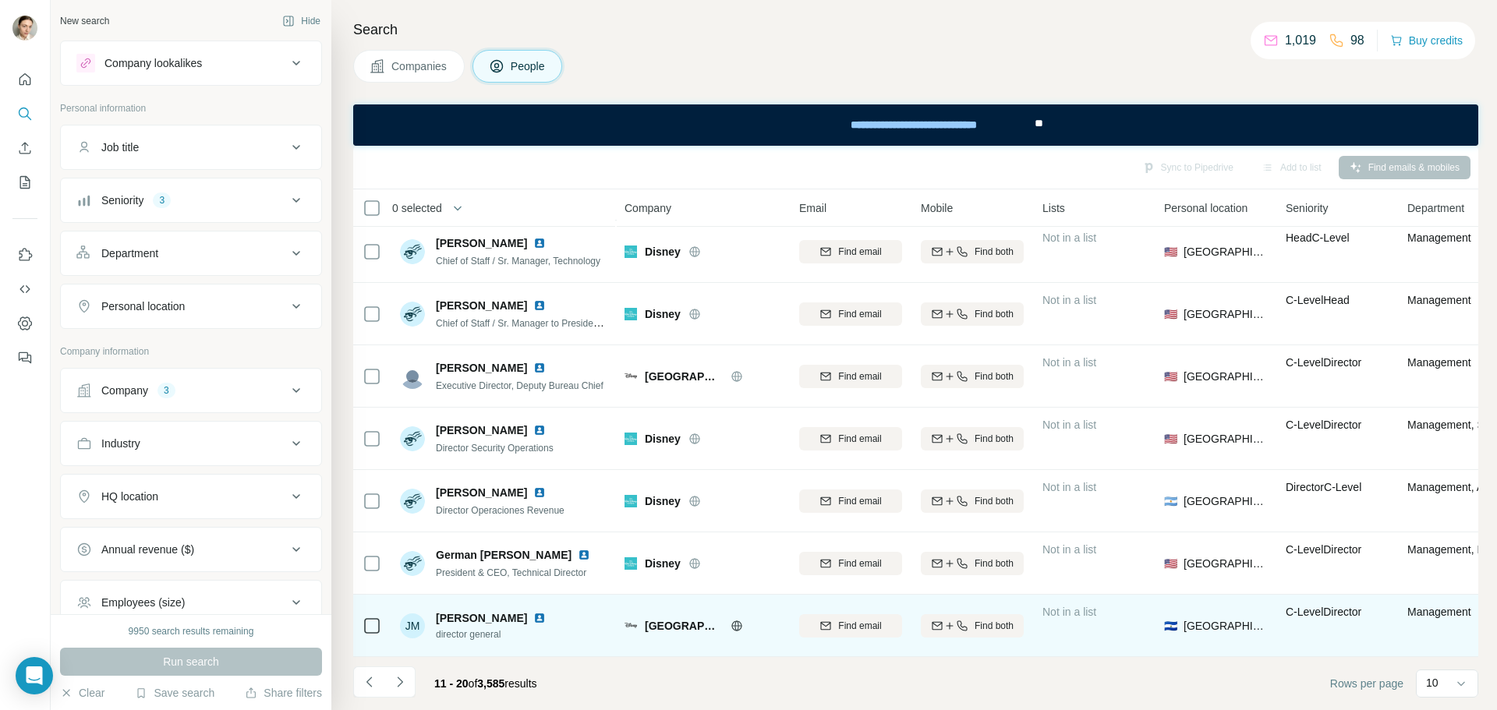
click at [533, 612] on div at bounding box center [542, 618] width 19 height 12
click at [533, 612] on img at bounding box center [539, 618] width 12 height 12
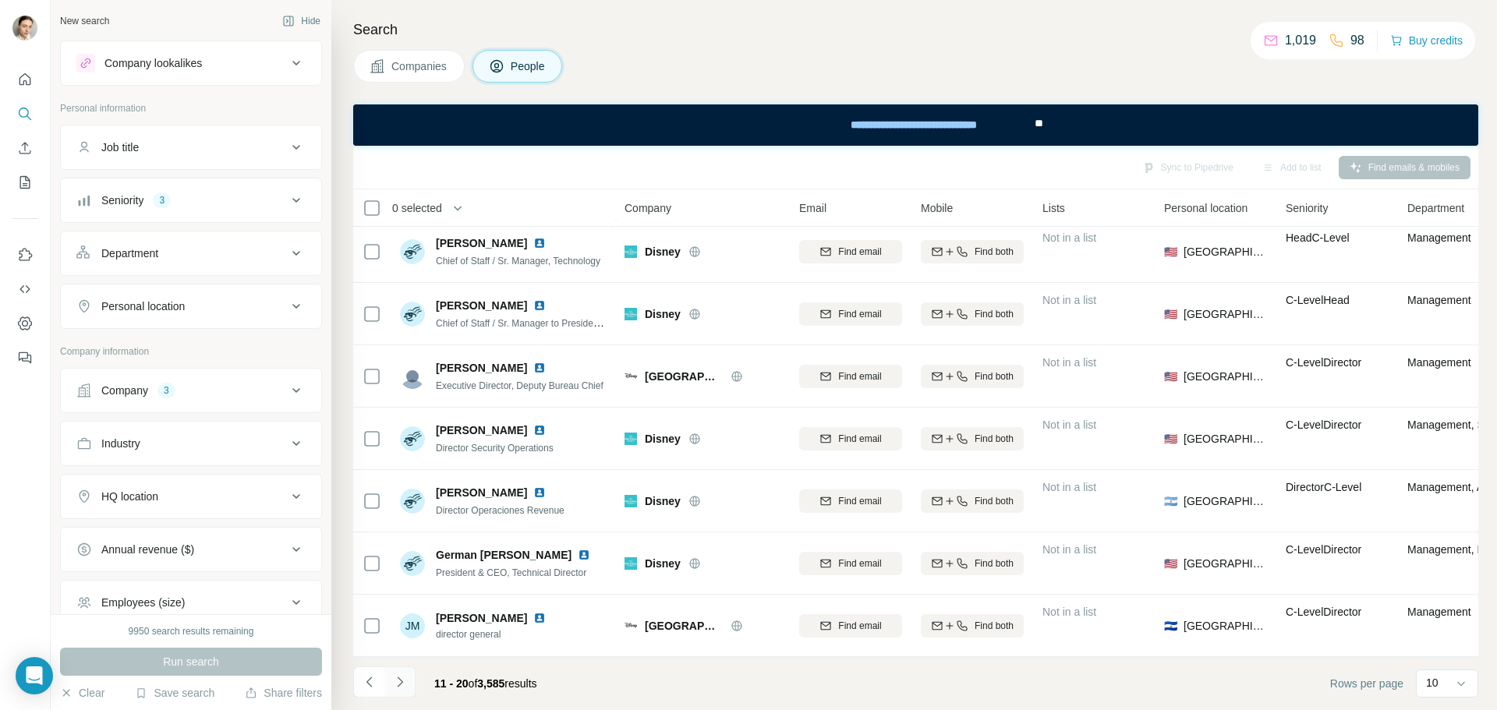
click at [395, 678] on icon "Navigate to next page" at bounding box center [400, 683] width 16 height 16
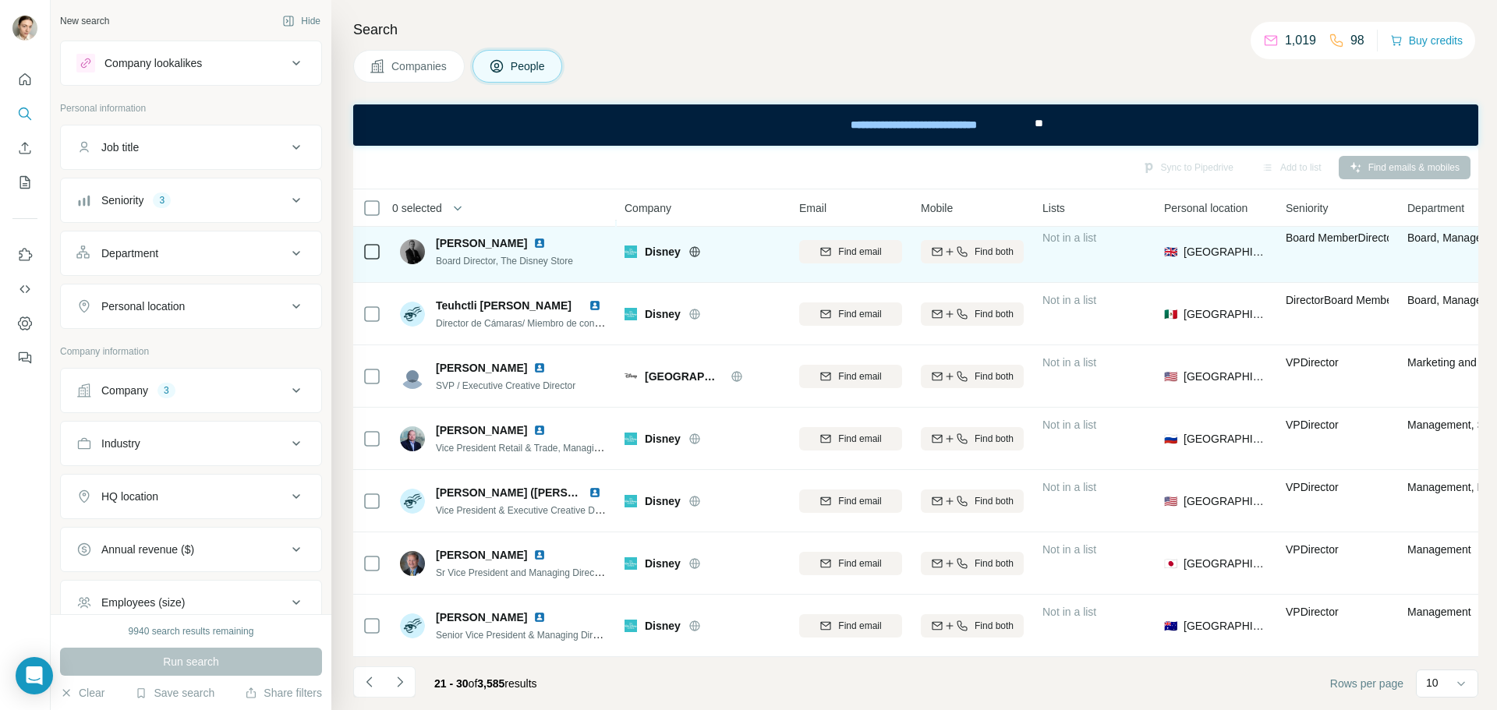
click at [533, 237] on div at bounding box center [542, 243] width 19 height 12
click at [533, 237] on img at bounding box center [539, 243] width 12 height 12
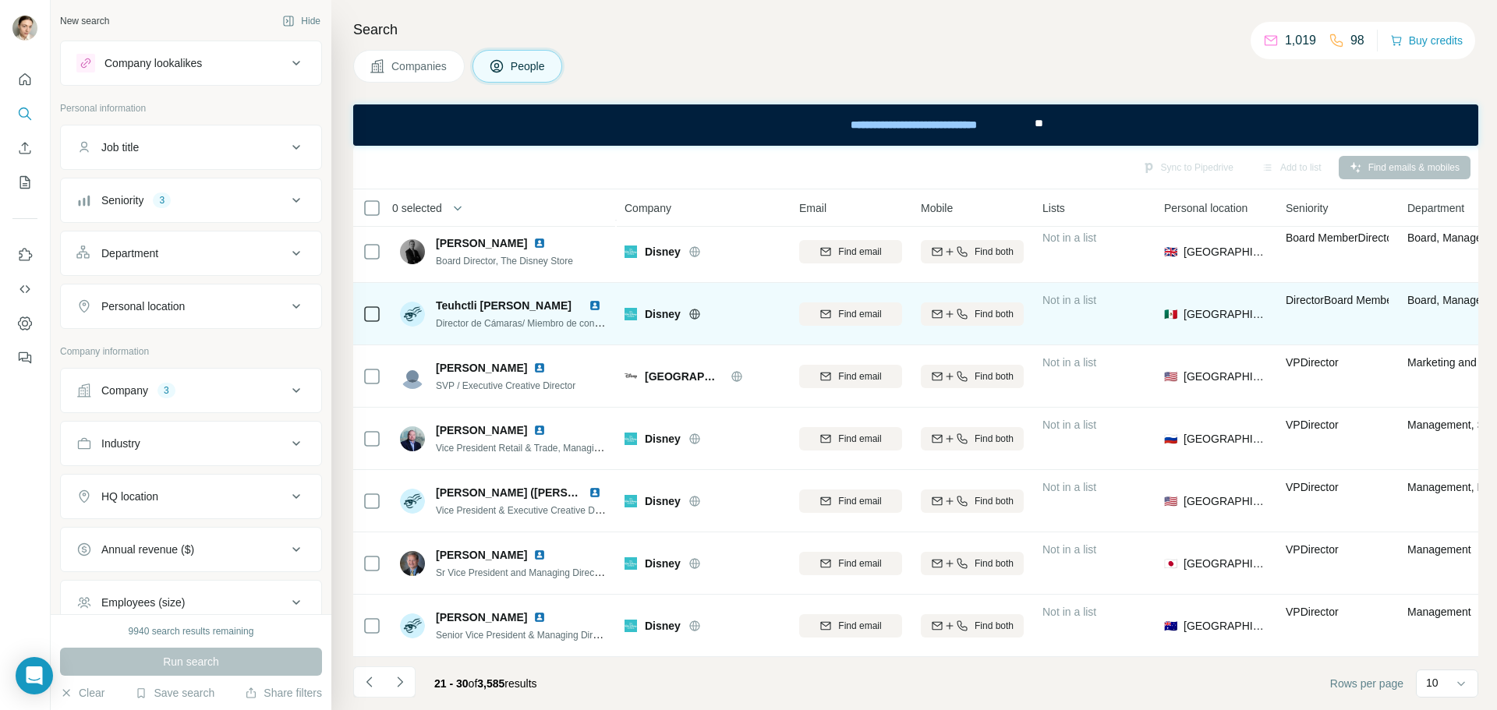
click at [591, 299] on img at bounding box center [595, 305] width 12 height 12
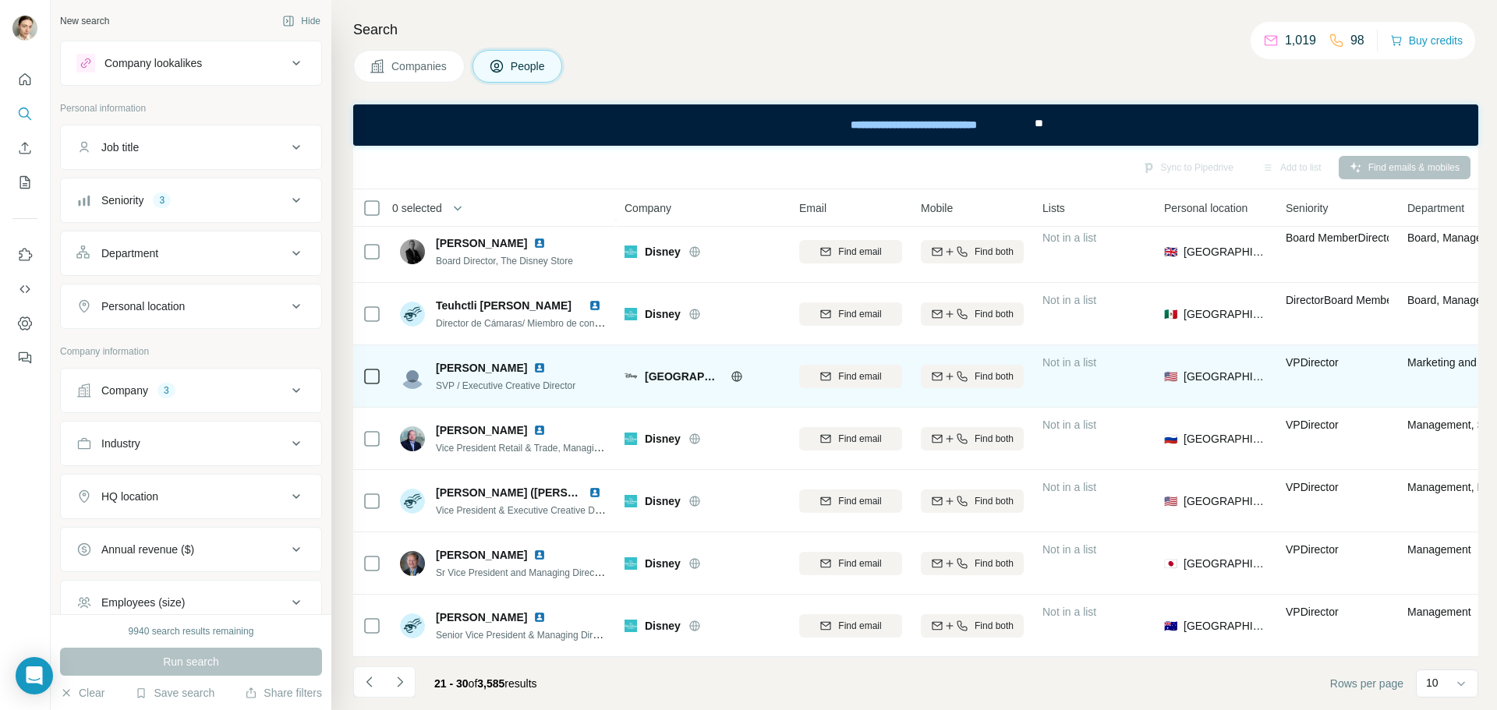
click at [533, 363] on img at bounding box center [539, 368] width 12 height 12
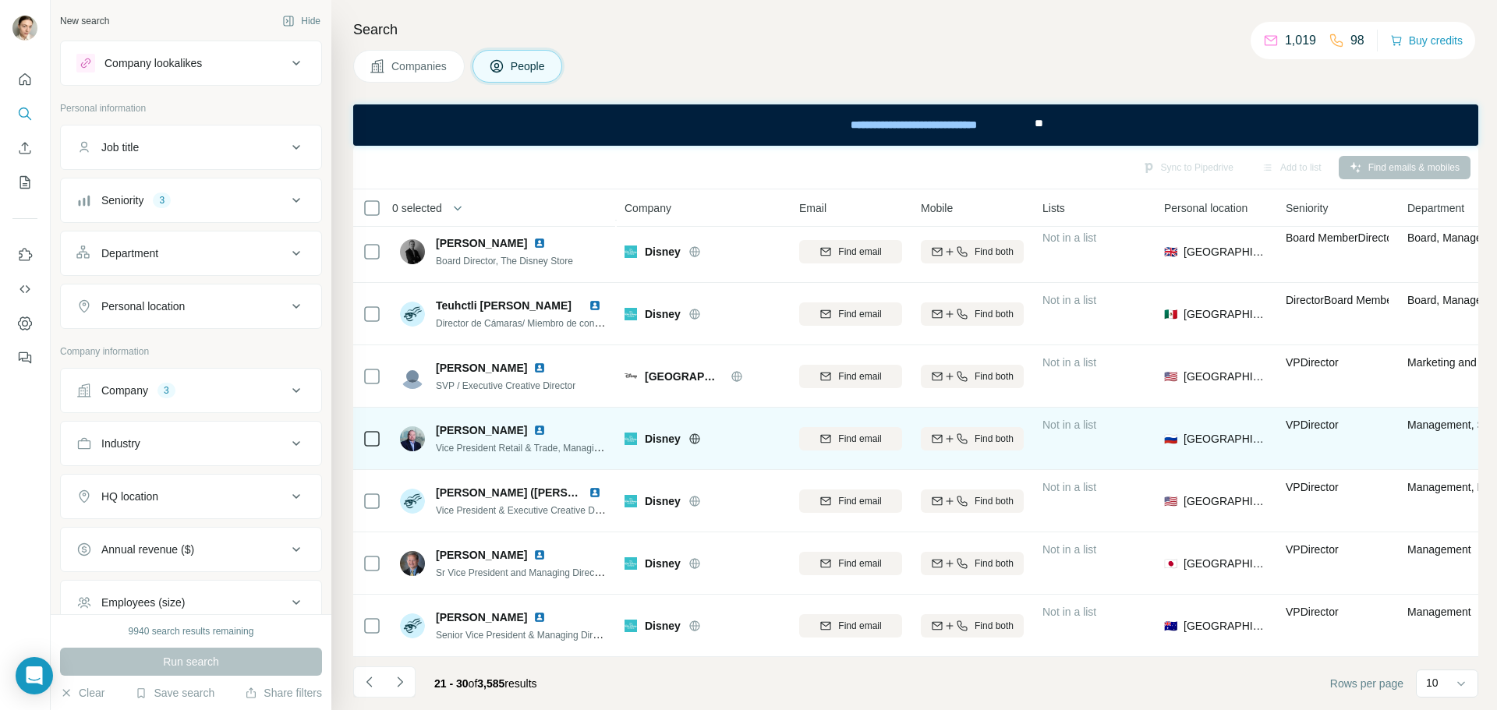
click at [533, 424] on img at bounding box center [539, 430] width 12 height 12
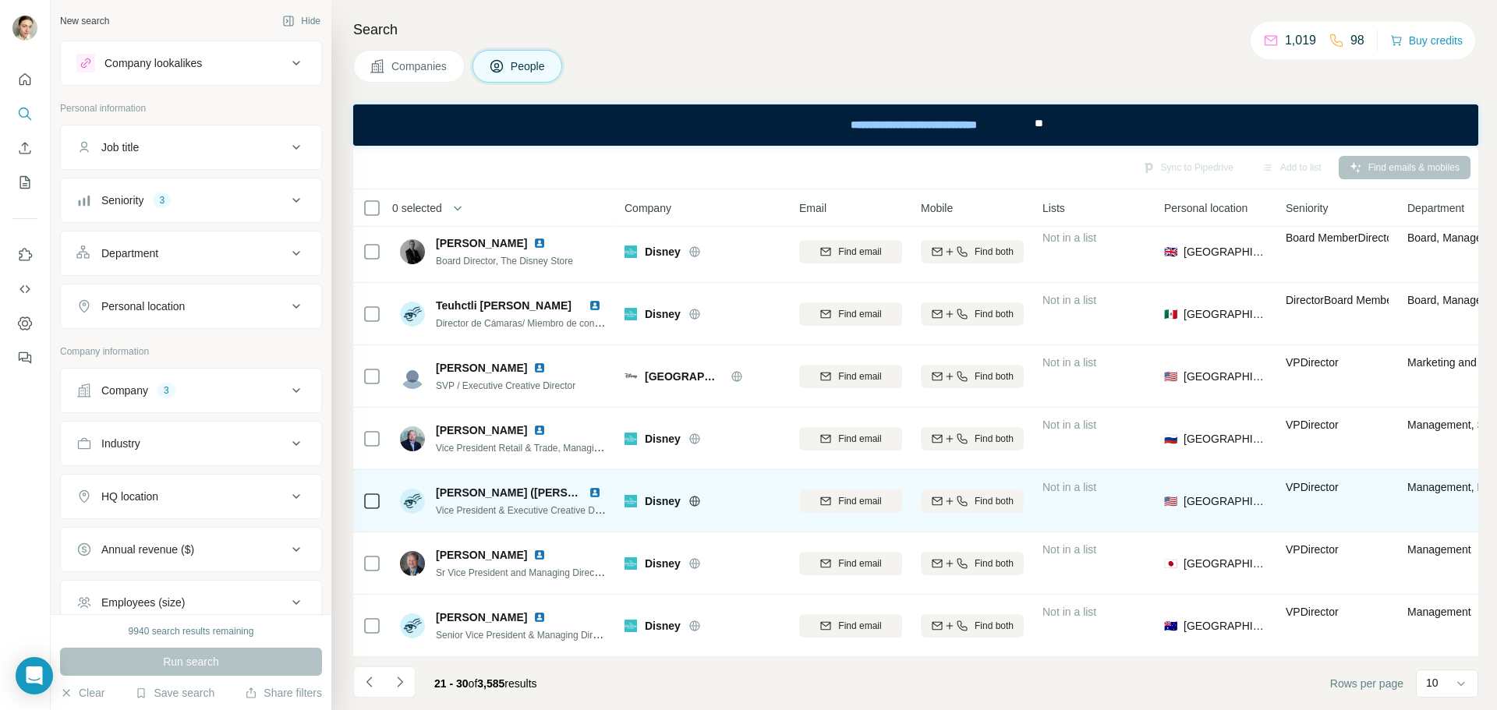
click at [596, 487] on img at bounding box center [595, 493] width 12 height 12
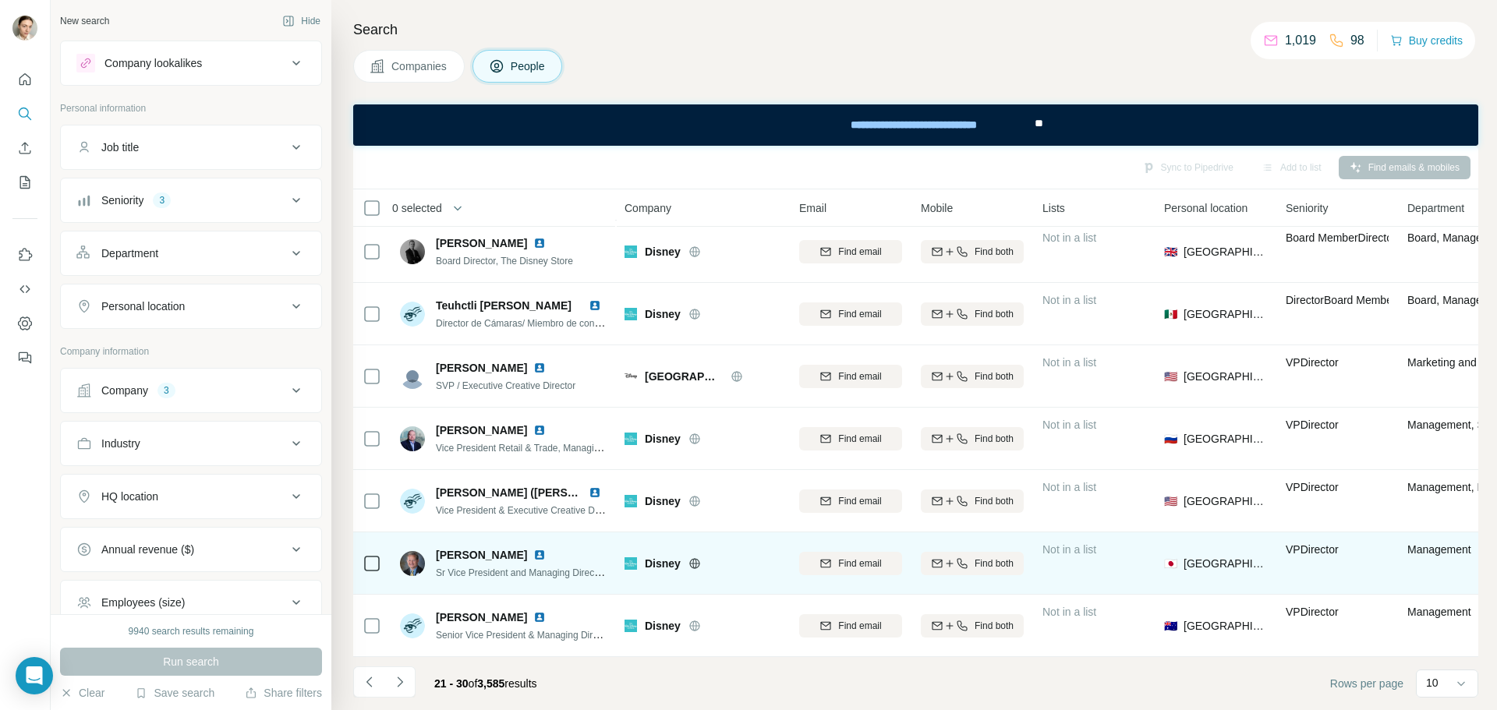
click at [533, 549] on div at bounding box center [542, 555] width 19 height 12
click at [533, 550] on img at bounding box center [539, 555] width 12 height 12
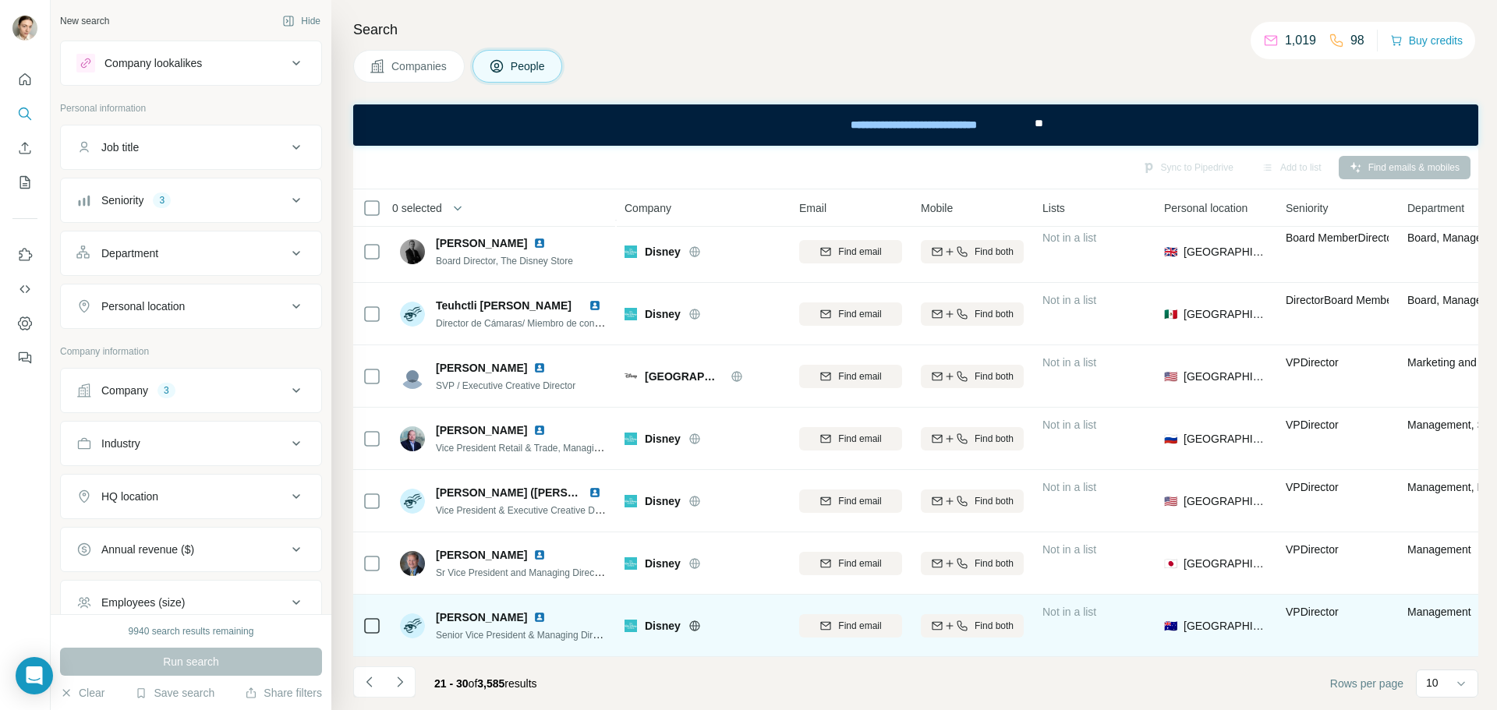
click at [571, 627] on div "Senior Vice President & Managing Director" at bounding box center [522, 635] width 172 height 16
click at [546, 615] on img at bounding box center [539, 617] width 12 height 12
